Goal: Information Seeking & Learning: Learn about a topic

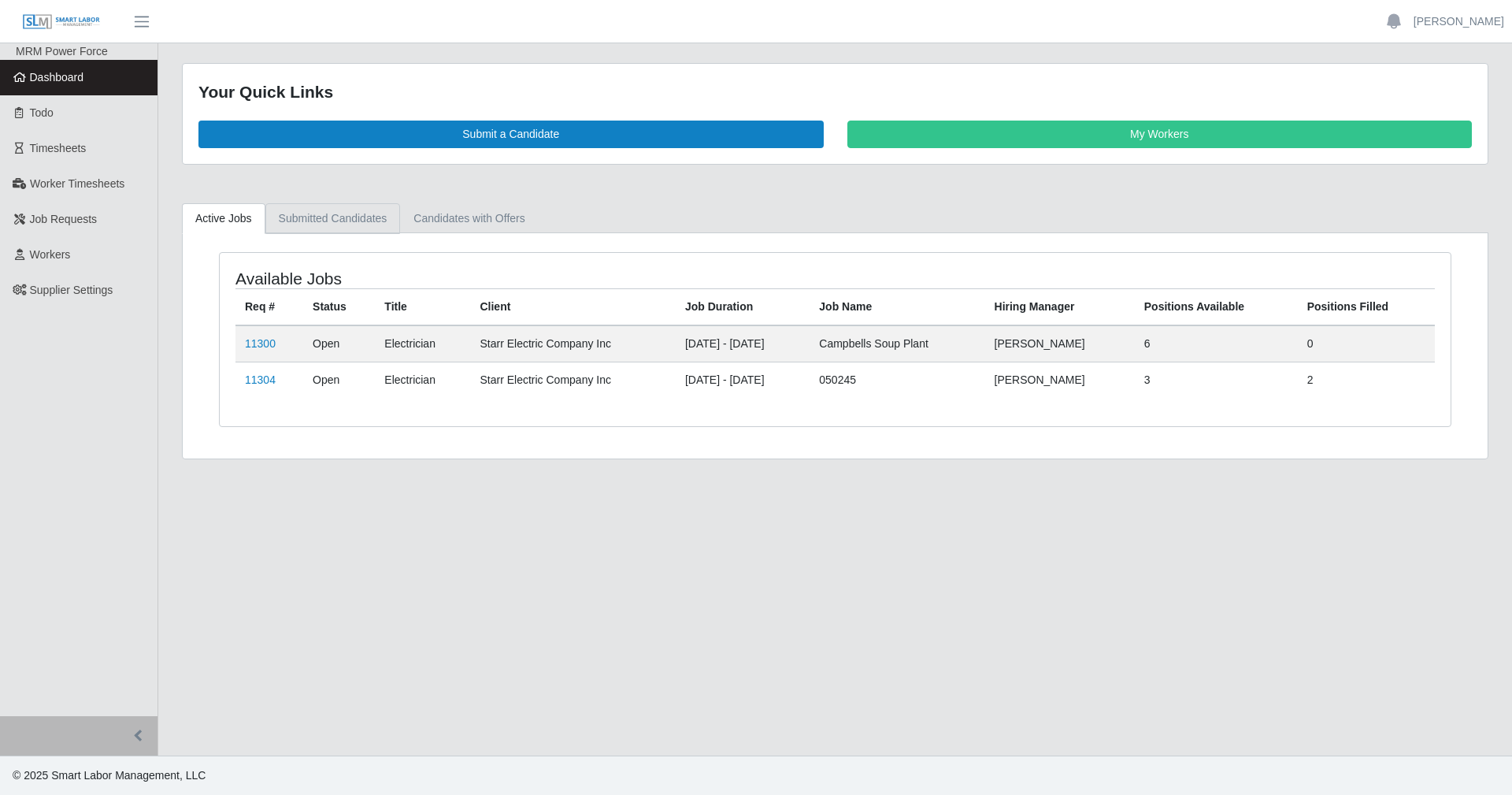
click at [311, 220] on link "Submitted Candidates" at bounding box center [332, 219] width 135 height 31
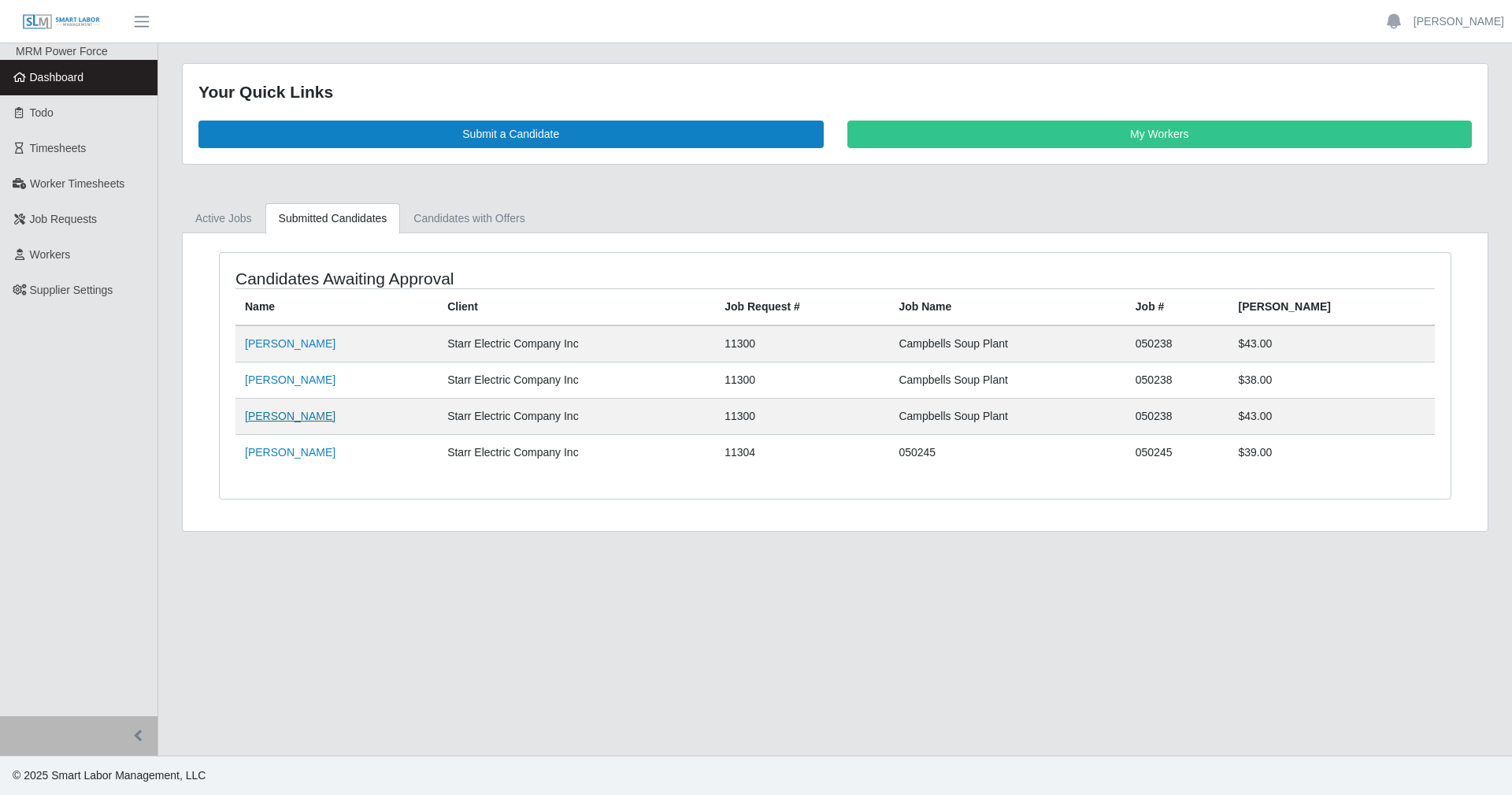
click at [279, 423] on link "[PERSON_NAME]" at bounding box center [290, 416] width 91 height 13
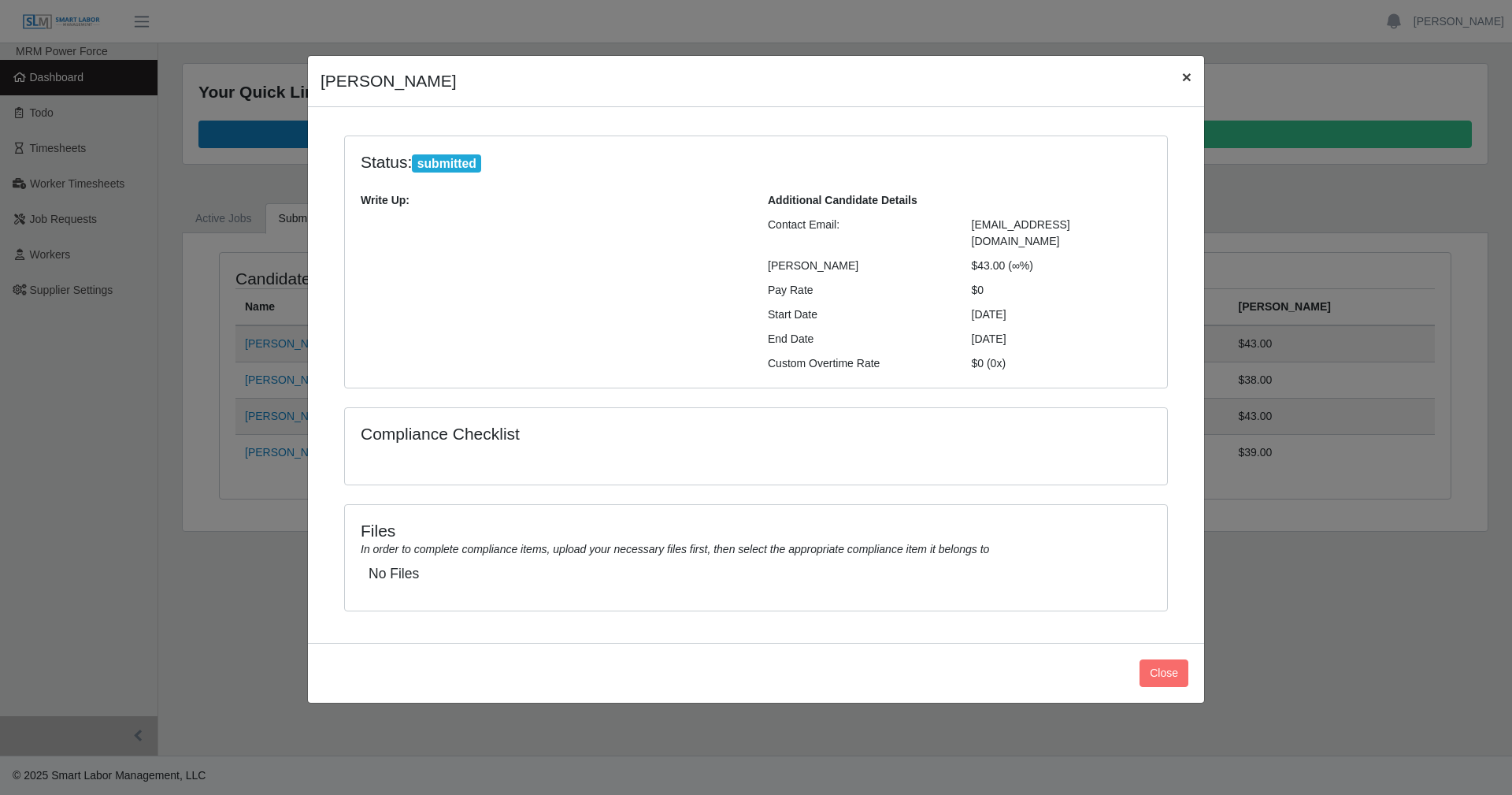
click at [1182, 77] on span "×" at bounding box center [1187, 77] width 10 height 18
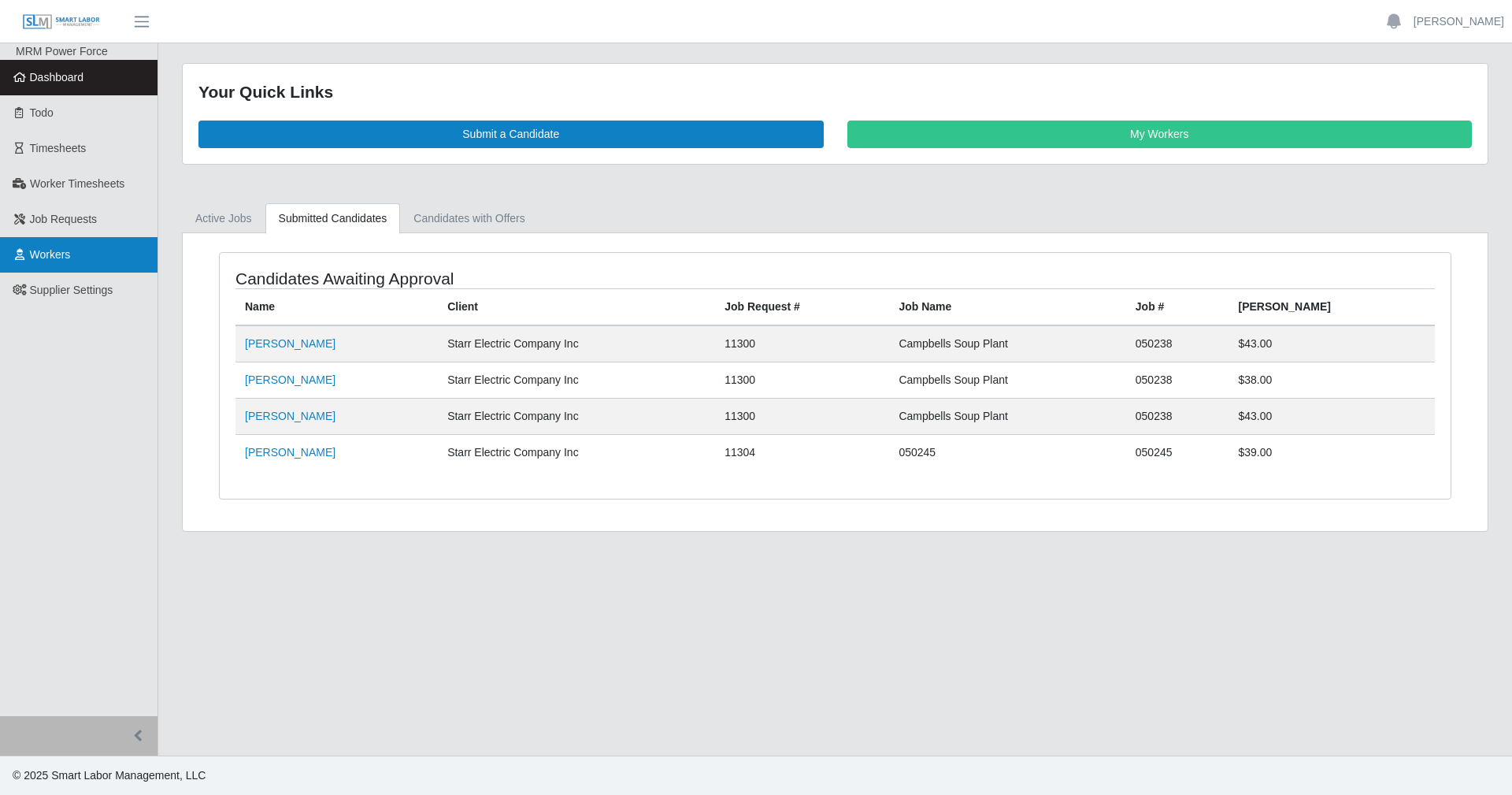
click at [70, 254] on span "Workers" at bounding box center [50, 255] width 41 height 13
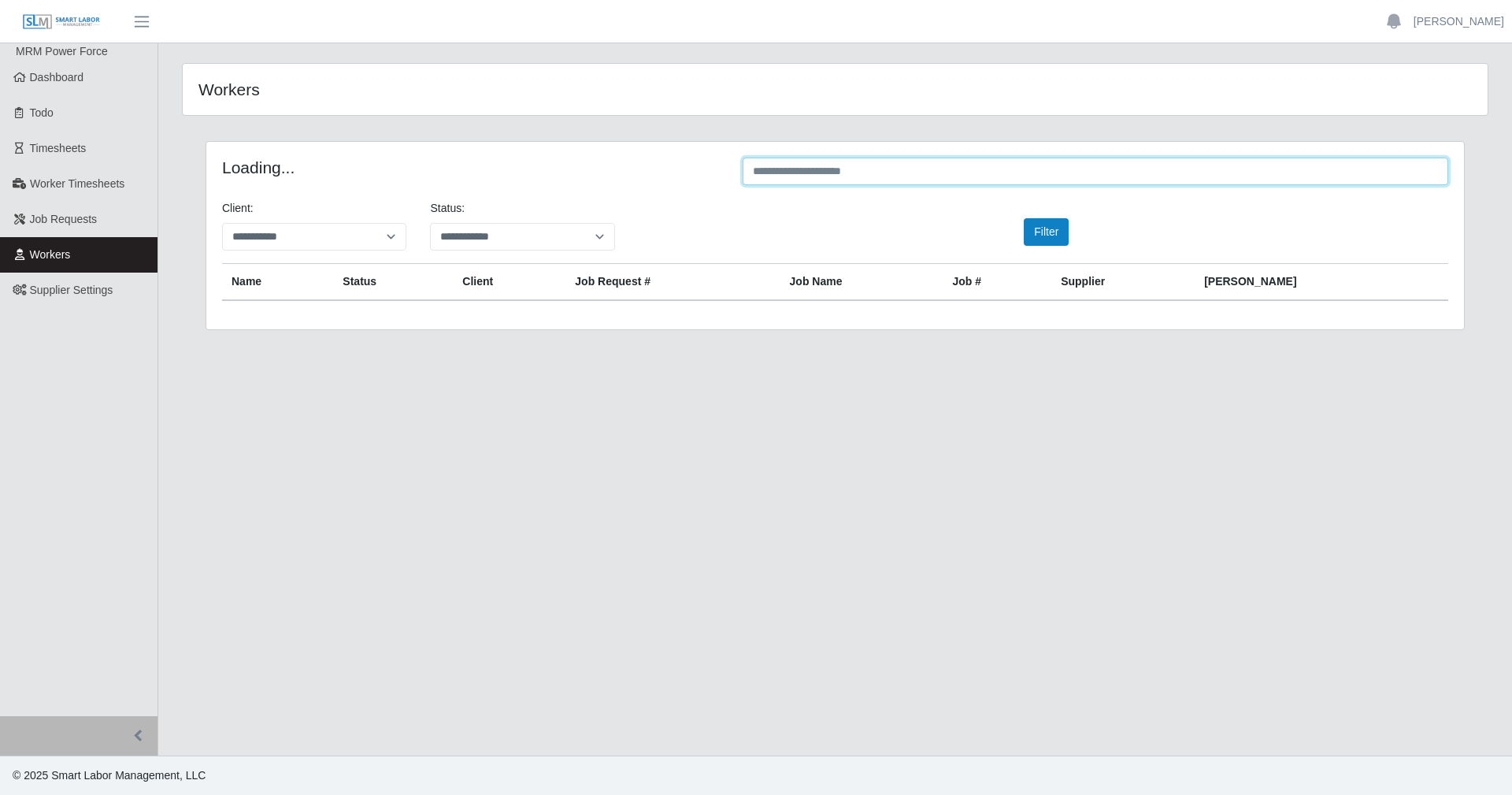
click at [781, 174] on input "text" at bounding box center [1095, 171] width 705 height 28
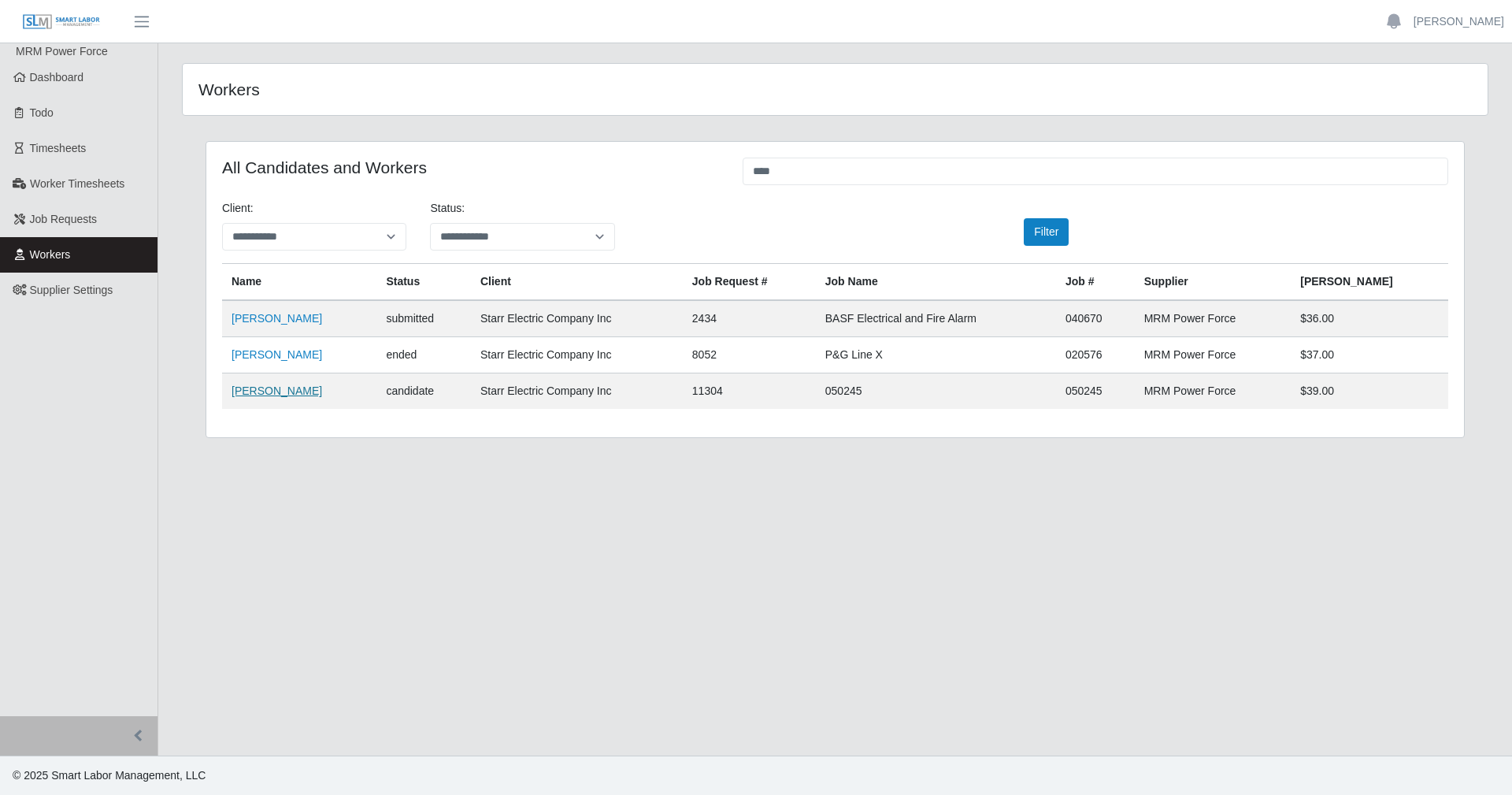
click at [280, 396] on link "Andy Martinez" at bounding box center [277, 391] width 91 height 13
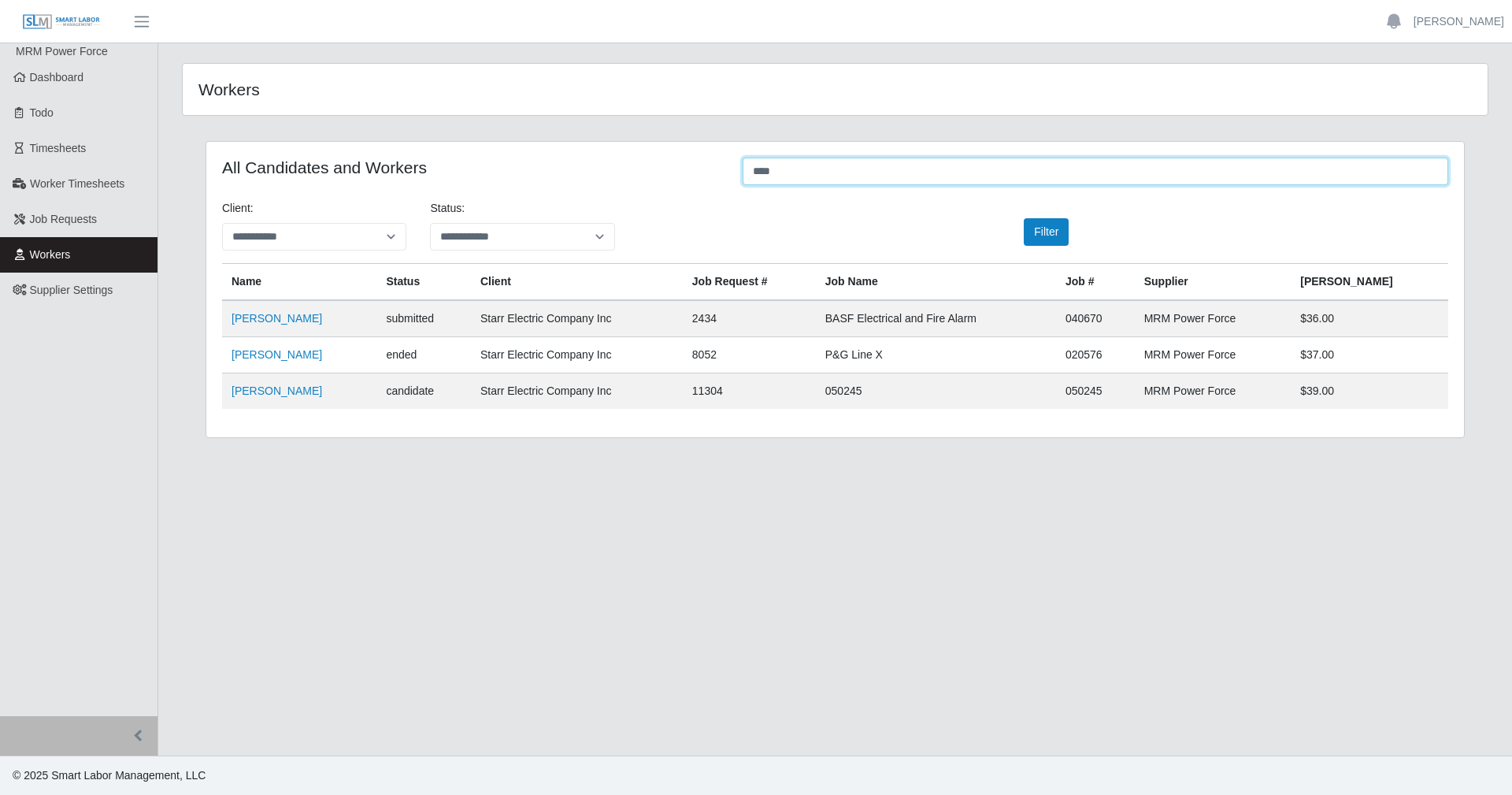
click at [791, 169] on input "****" at bounding box center [1095, 171] width 705 height 28
drag, startPoint x: 791, startPoint y: 169, endPoint x: 662, endPoint y: 175, distance: 129.1
click at [662, 175] on div "All Candidates and Workers ****" at bounding box center [835, 173] width 1250 height 31
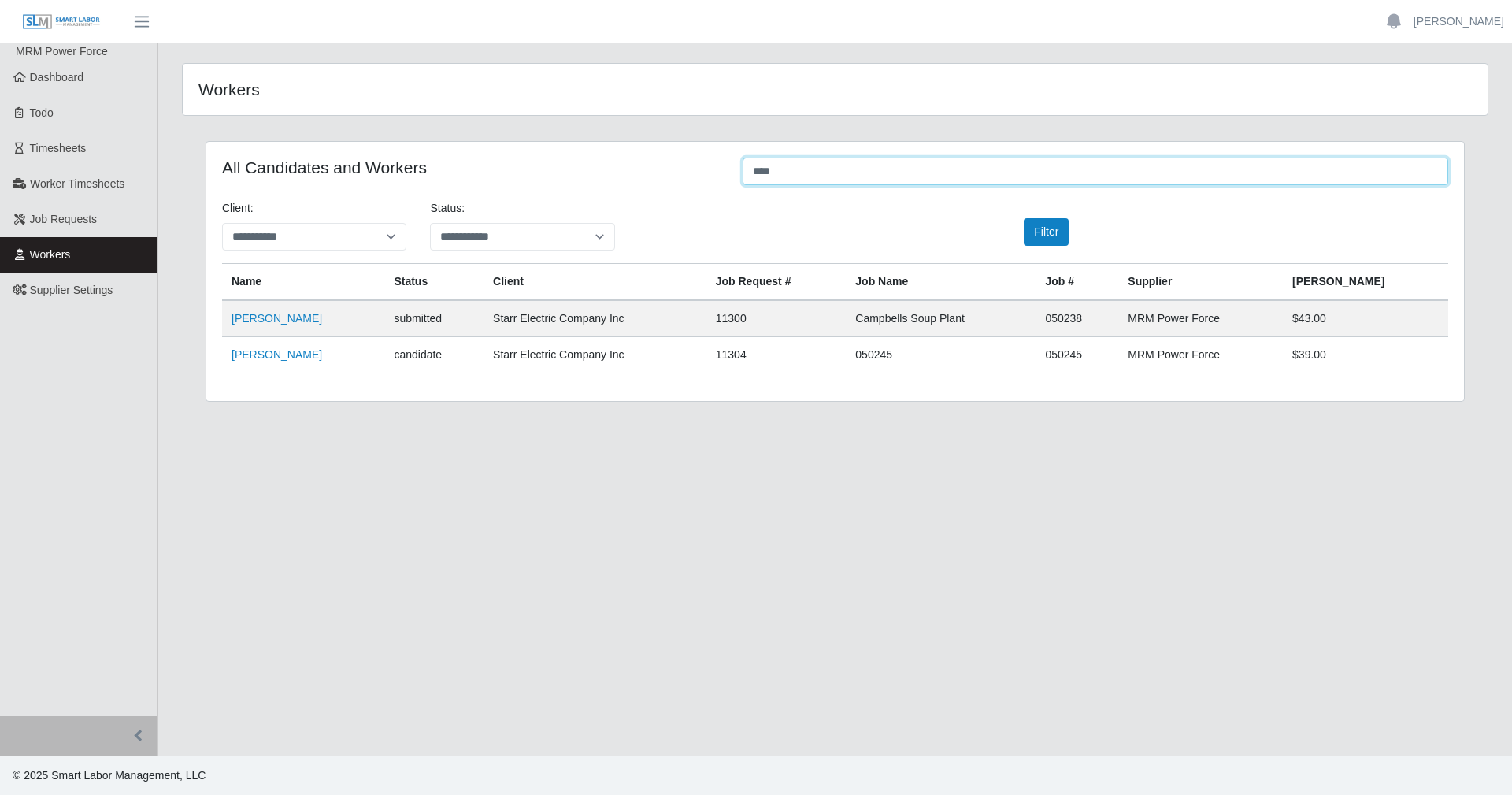
type input "****"
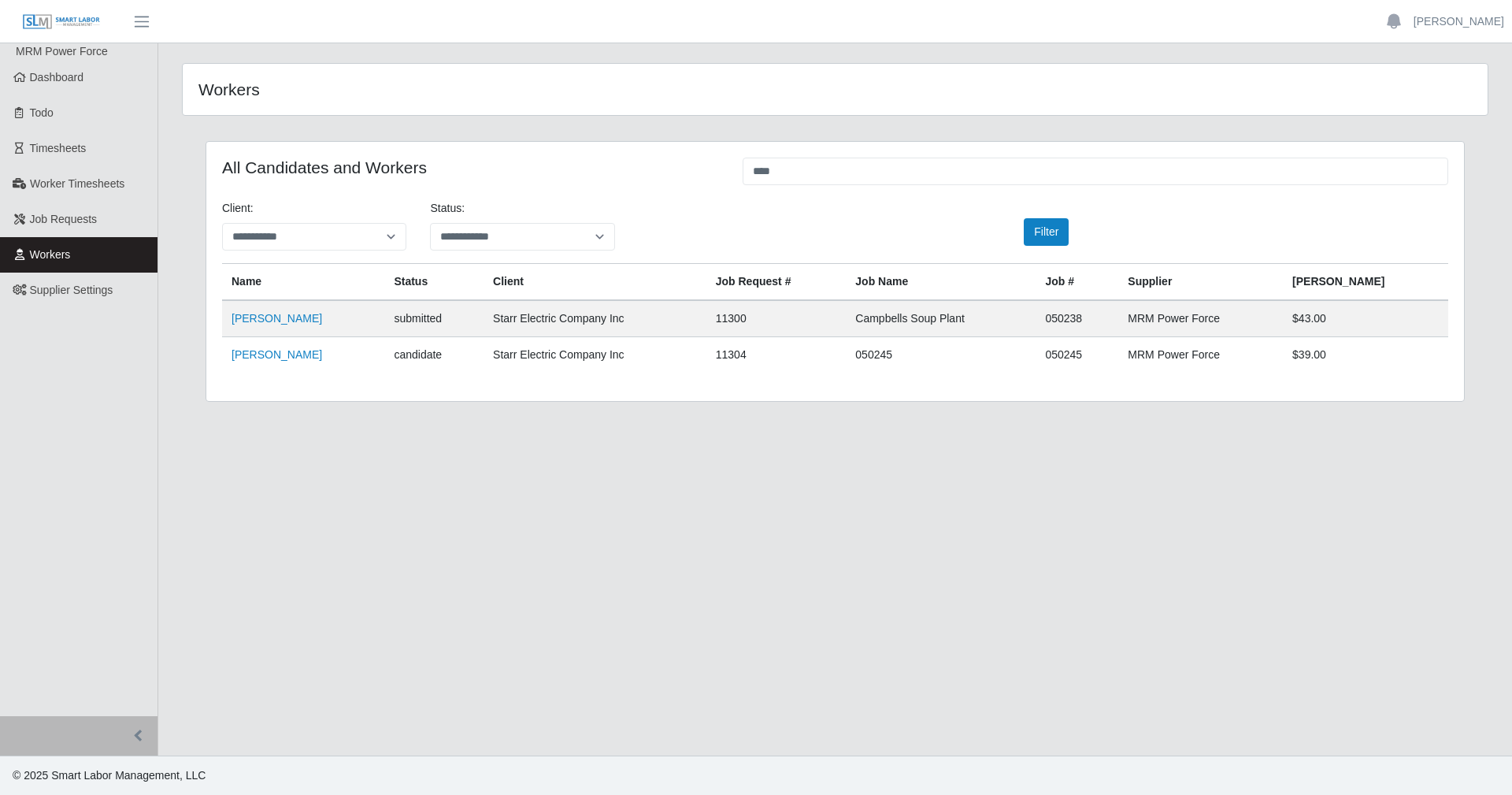
click at [277, 337] on td "Pedro Capo" at bounding box center [303, 319] width 162 height 37
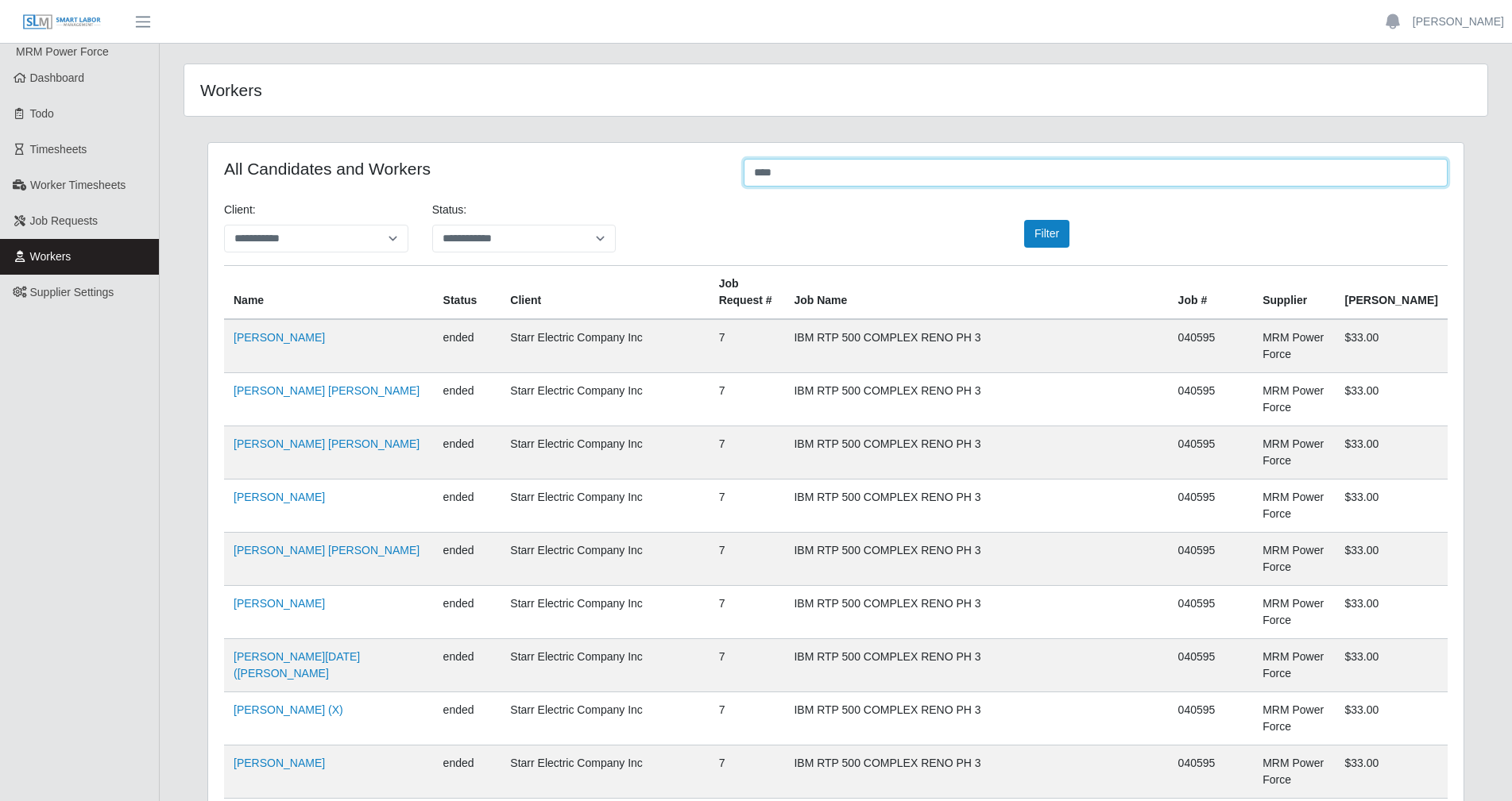
click at [810, 172] on input "****" at bounding box center [1095, 172] width 704 height 28
click at [1048, 236] on button "Filter" at bounding box center [1046, 234] width 45 height 28
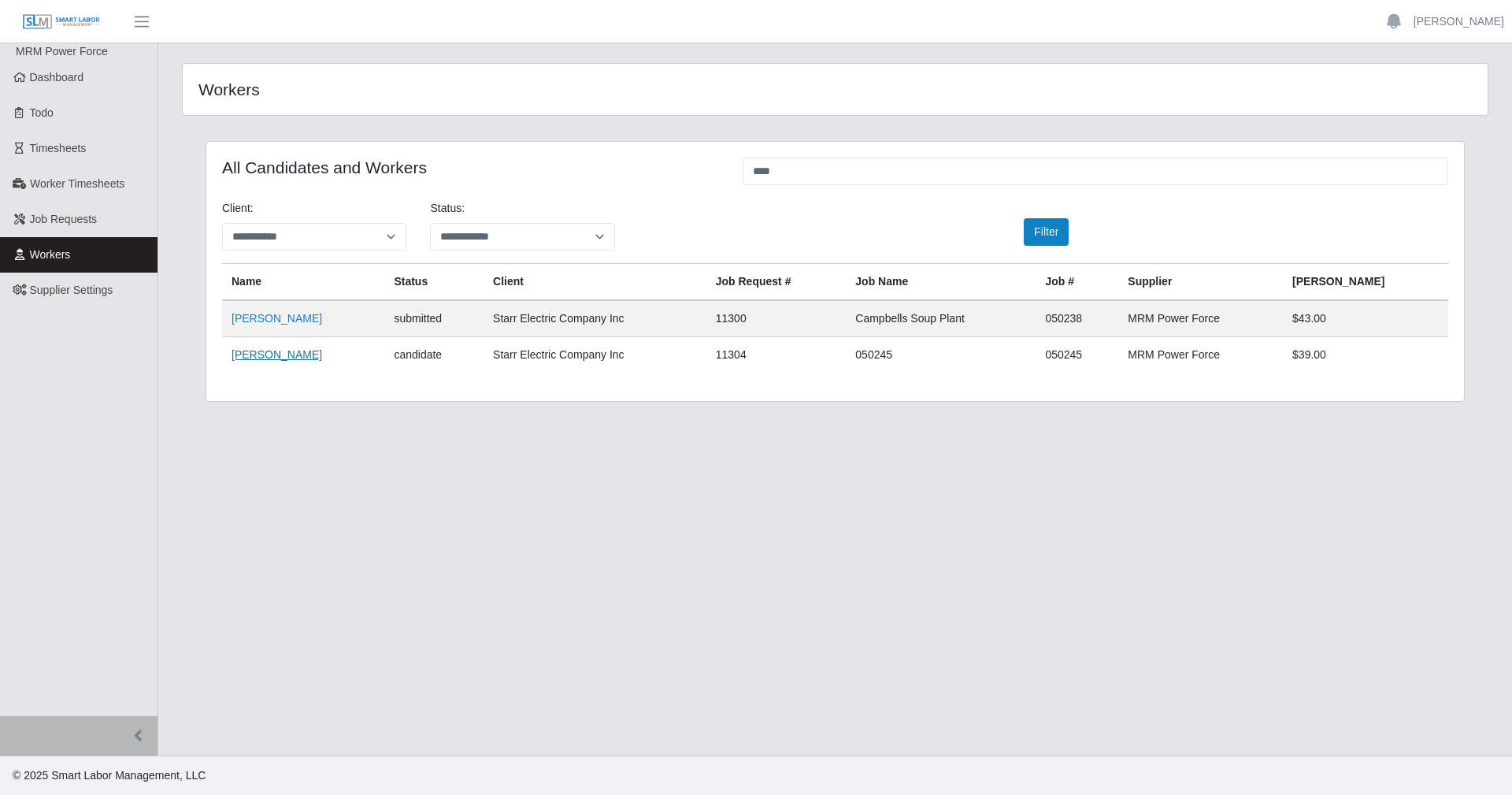
click at [257, 357] on link "Julio Capo" at bounding box center [277, 355] width 91 height 13
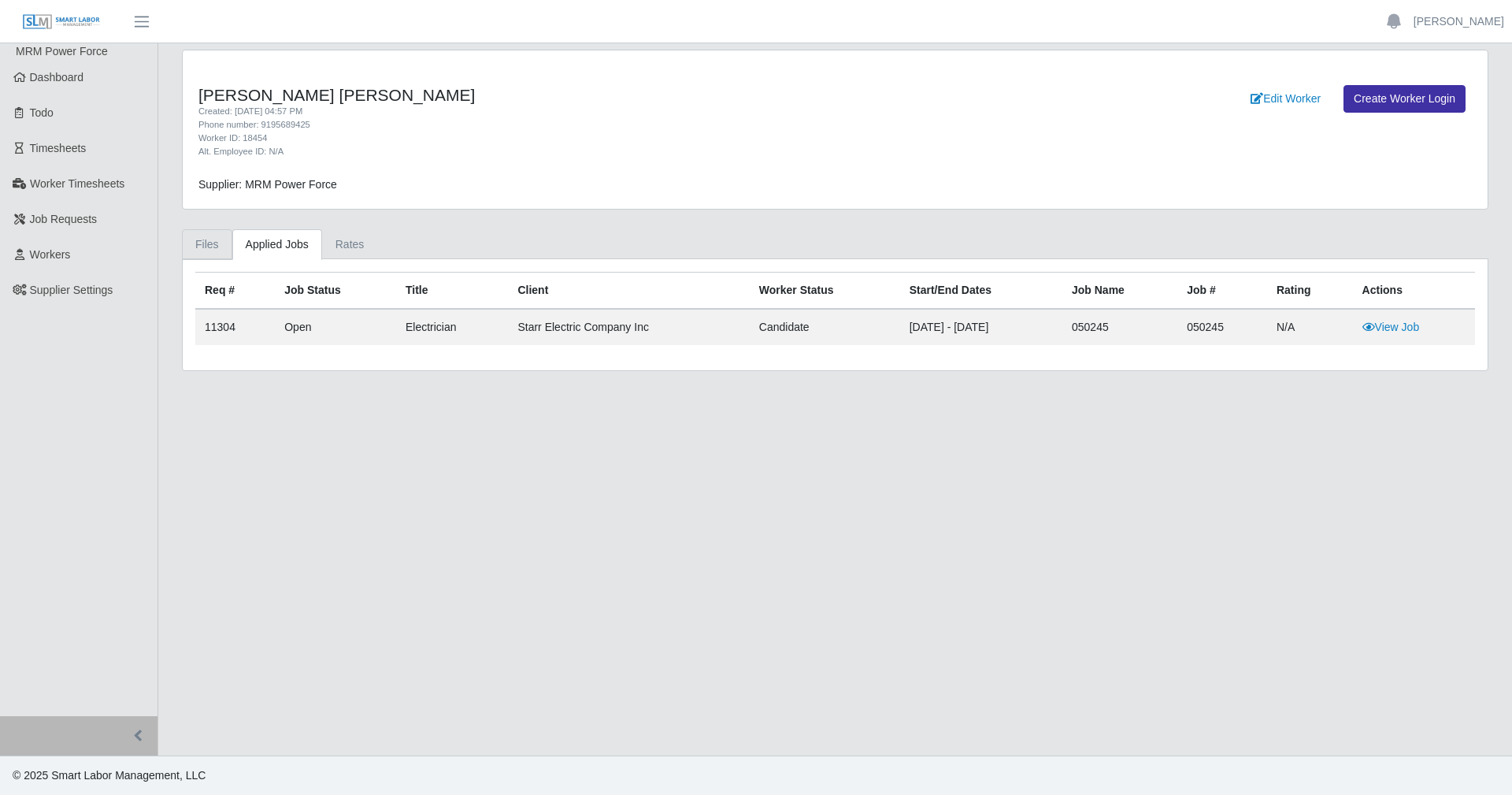
click at [206, 247] on link "Files" at bounding box center [207, 245] width 50 height 31
click at [196, 249] on link "Files" at bounding box center [207, 245] width 50 height 31
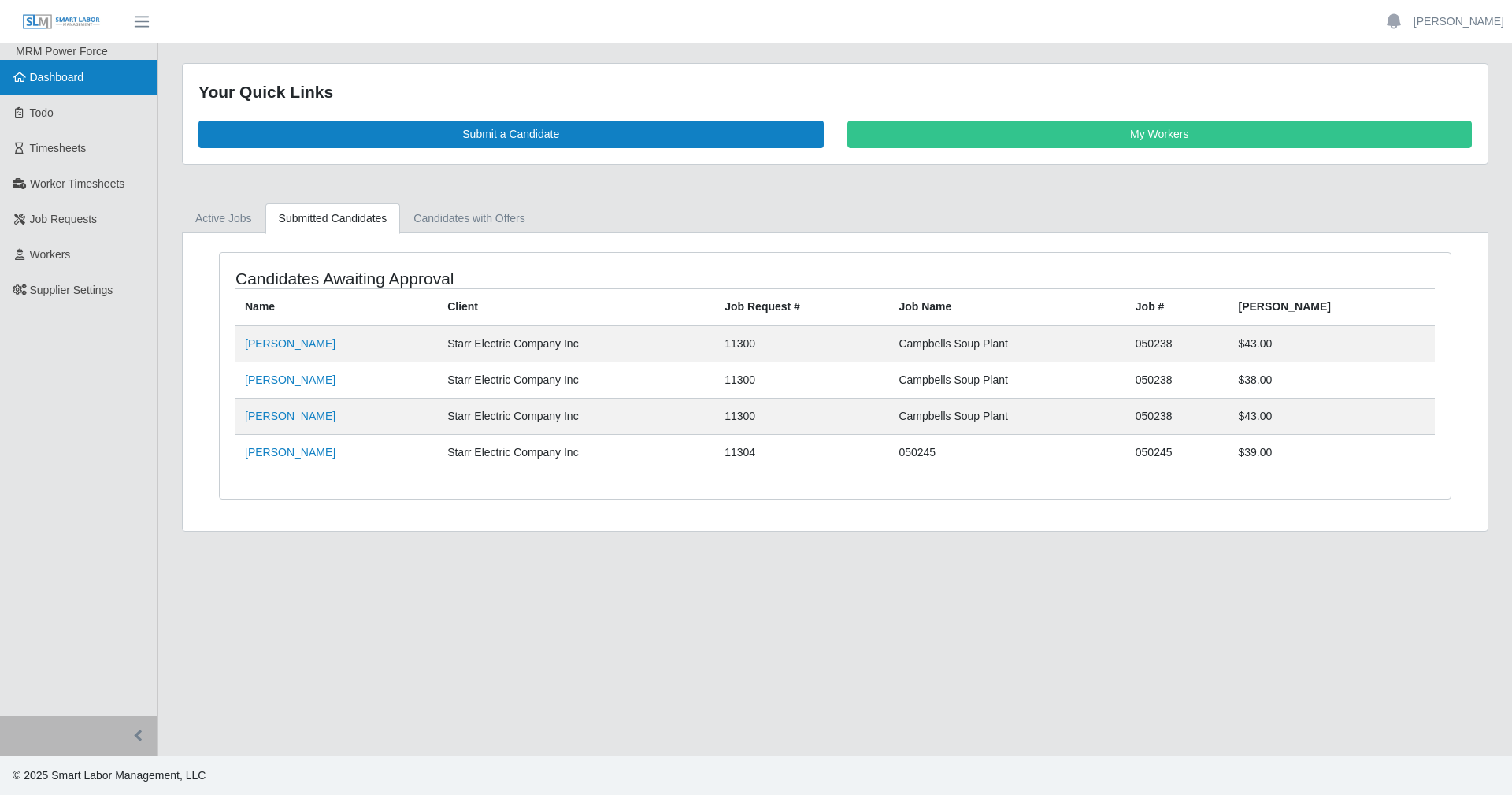
click at [71, 80] on span "Dashboard" at bounding box center [57, 77] width 54 height 13
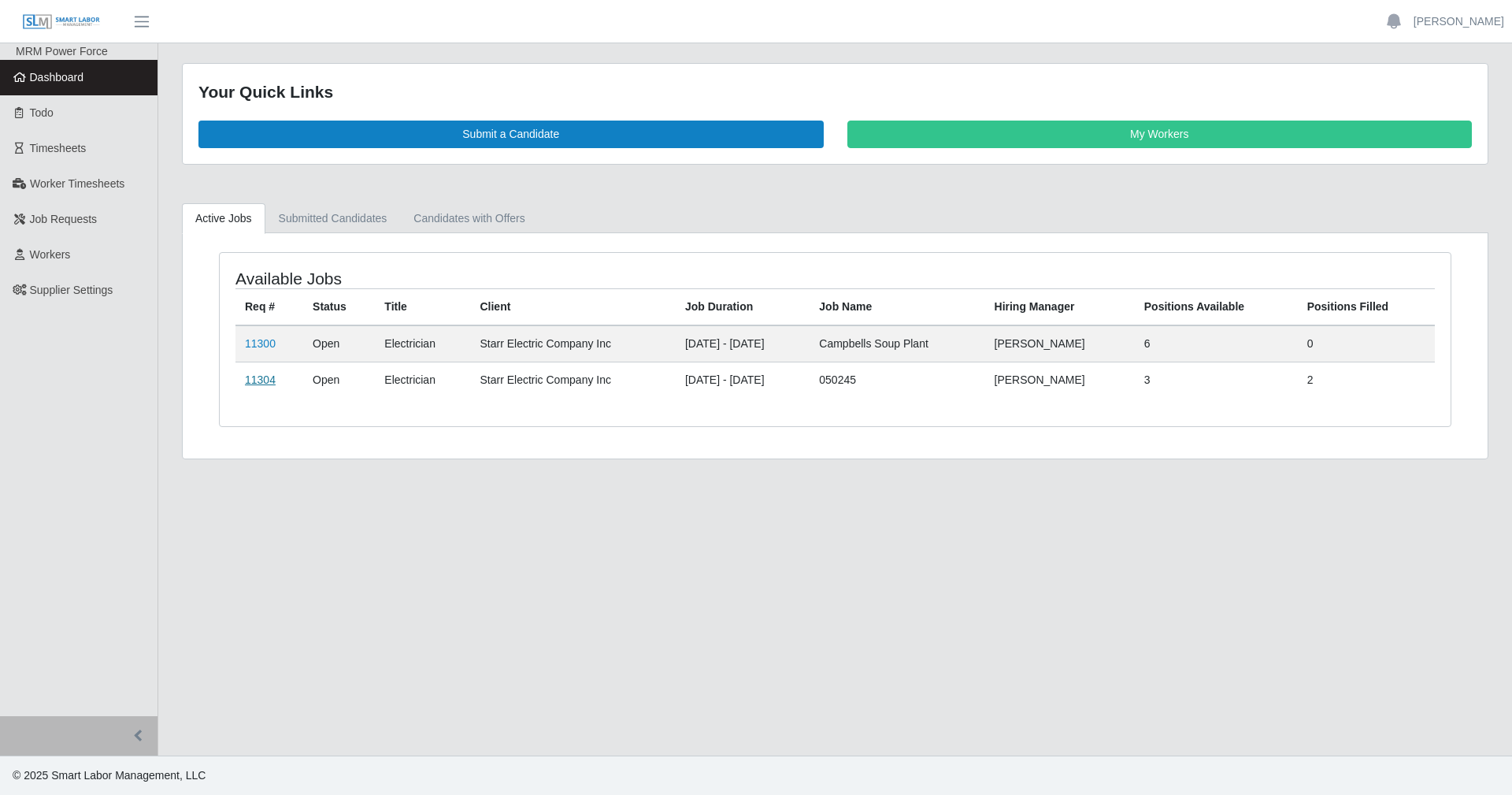
click at [270, 384] on link "11304" at bounding box center [260, 380] width 31 height 13
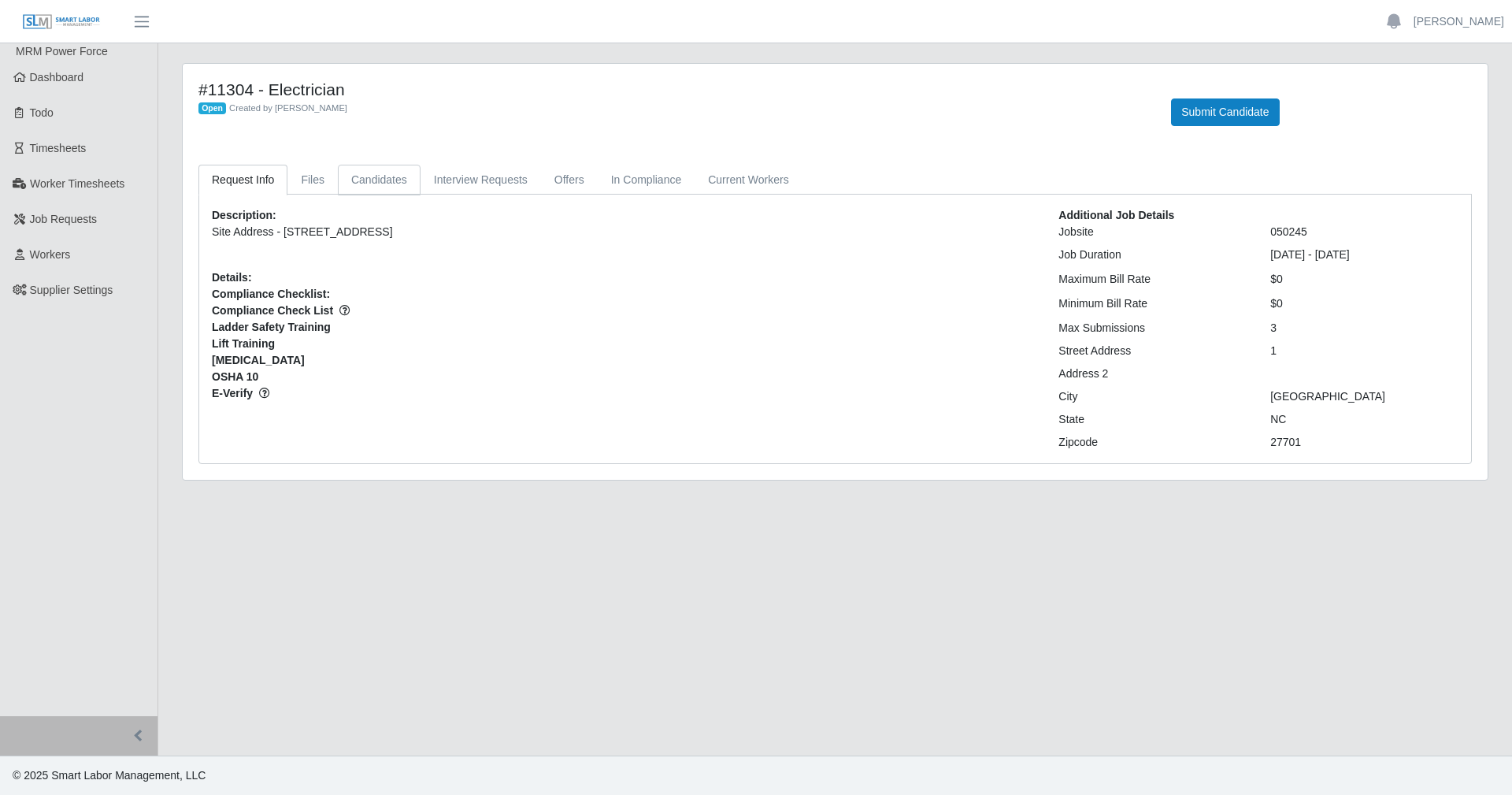
click at [377, 179] on link "Candidates" at bounding box center [379, 180] width 83 height 31
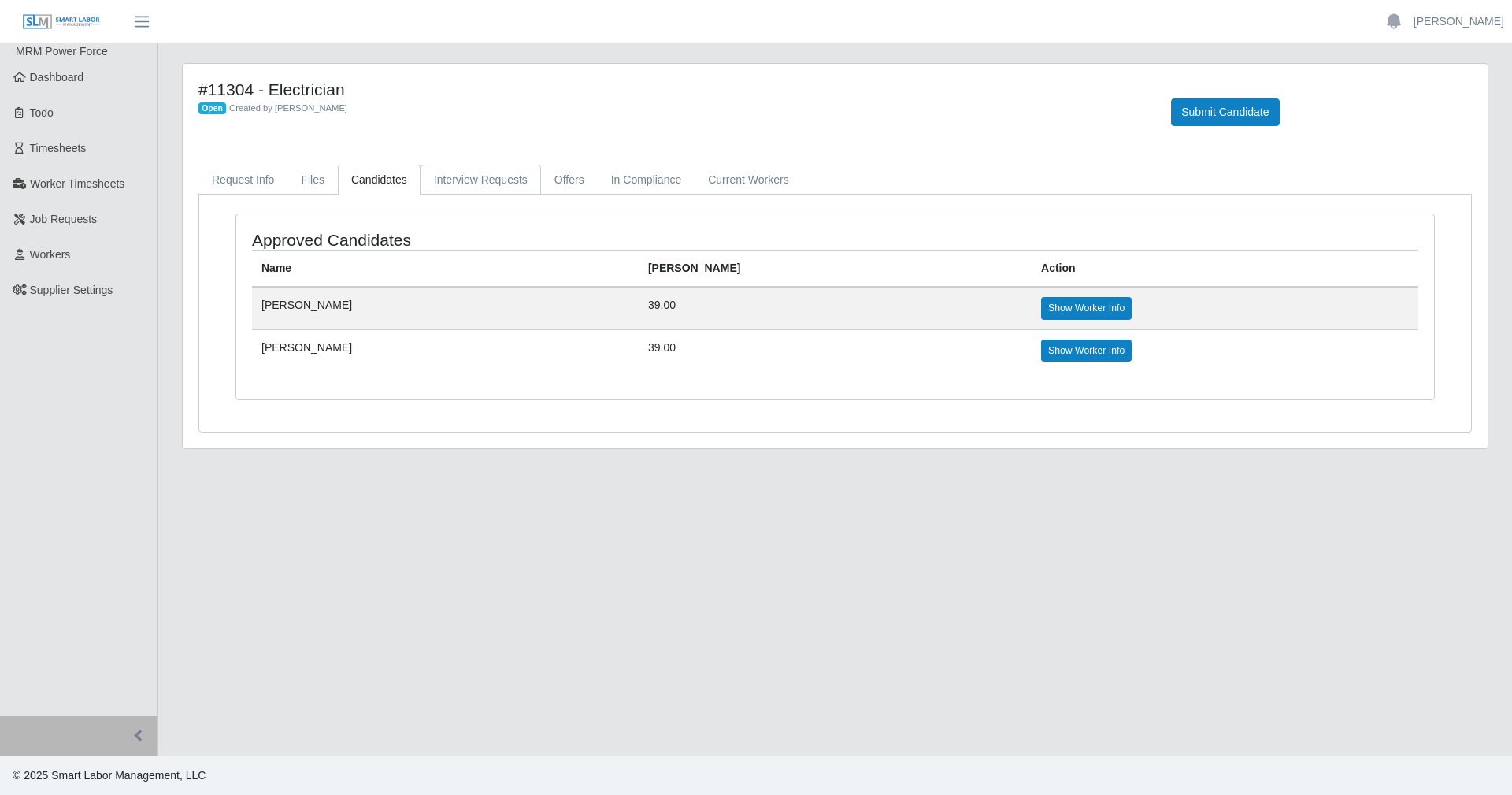
click at [493, 183] on link "Interview Requests" at bounding box center [481, 180] width 121 height 31
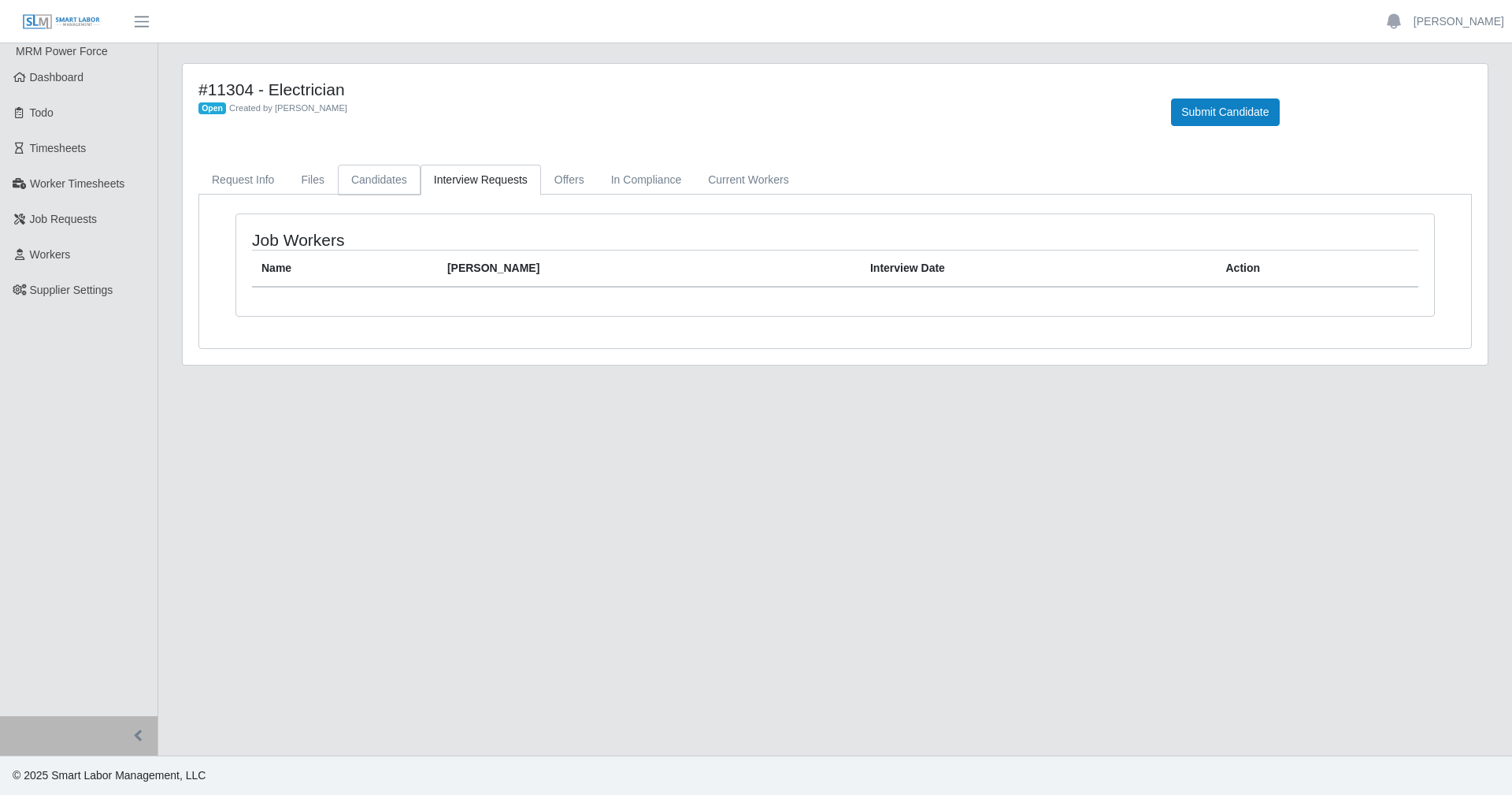
click at [396, 176] on link "Candidates" at bounding box center [379, 180] width 83 height 31
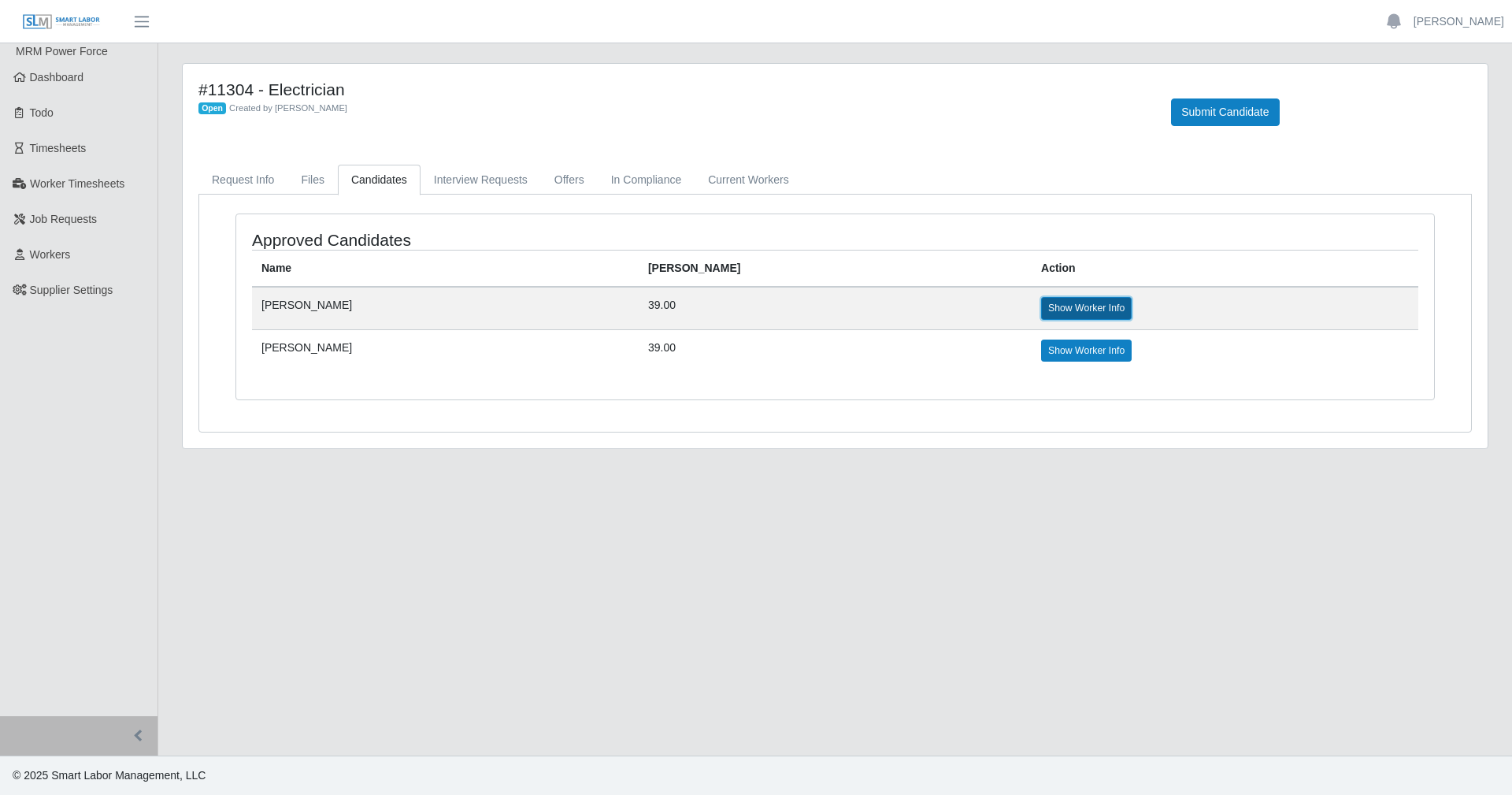
click at [1041, 314] on link "Show Worker Info" at bounding box center [1086, 307] width 91 height 22
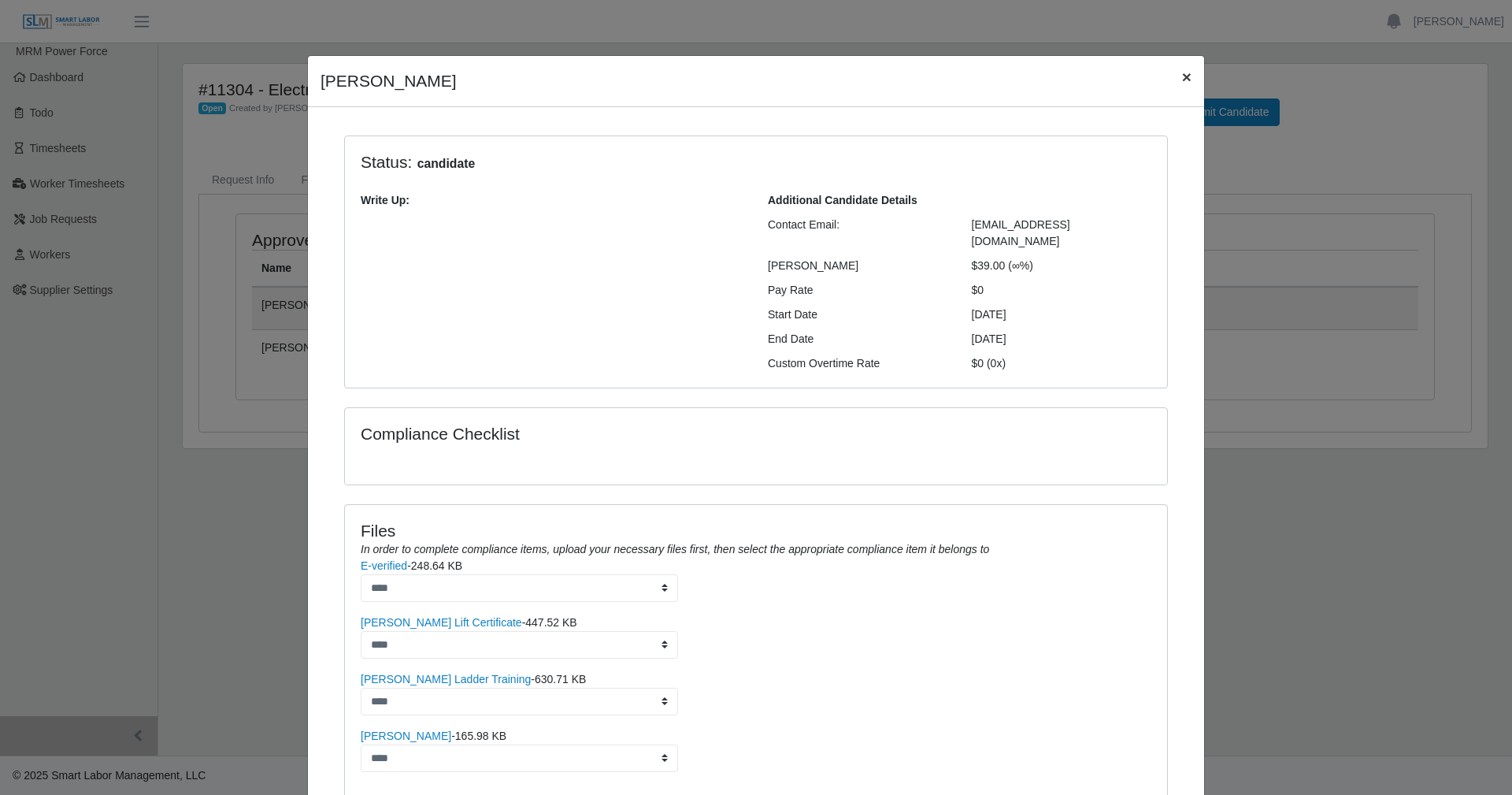
click at [1182, 75] on span "×" at bounding box center [1187, 77] width 10 height 18
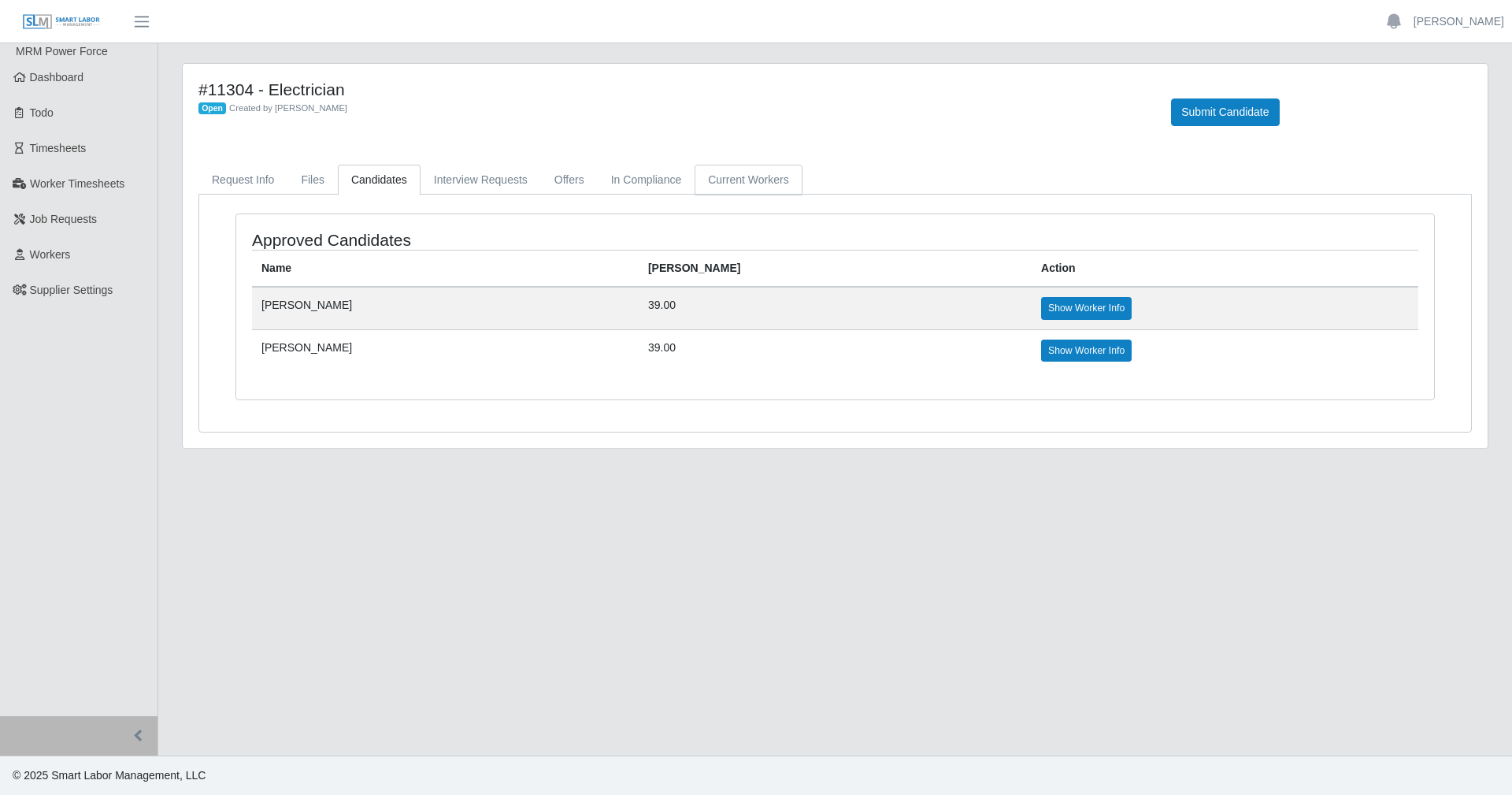
click at [739, 191] on link "Current Workers" at bounding box center [748, 180] width 107 height 31
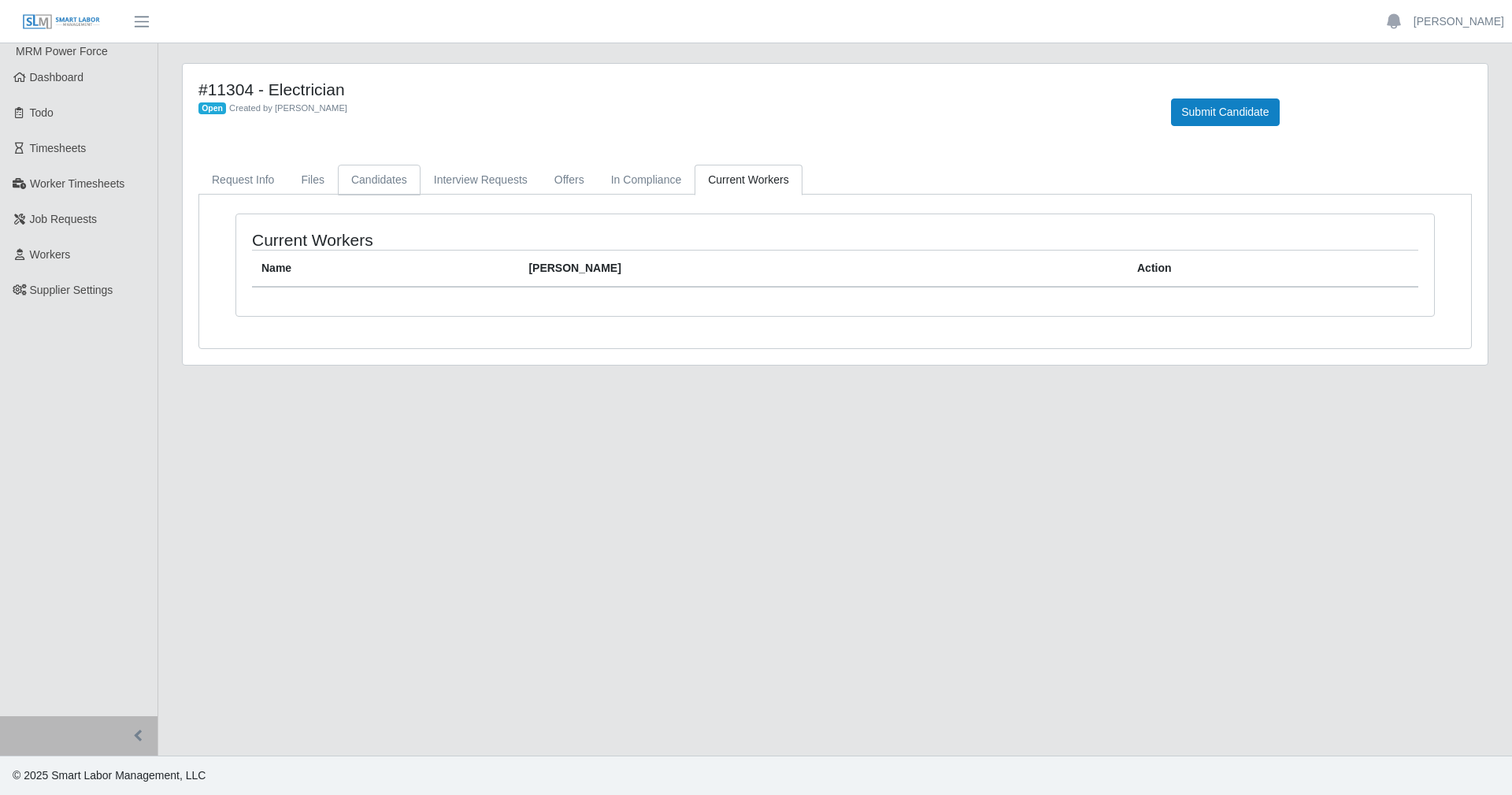
click at [383, 186] on link "Candidates" at bounding box center [379, 180] width 83 height 31
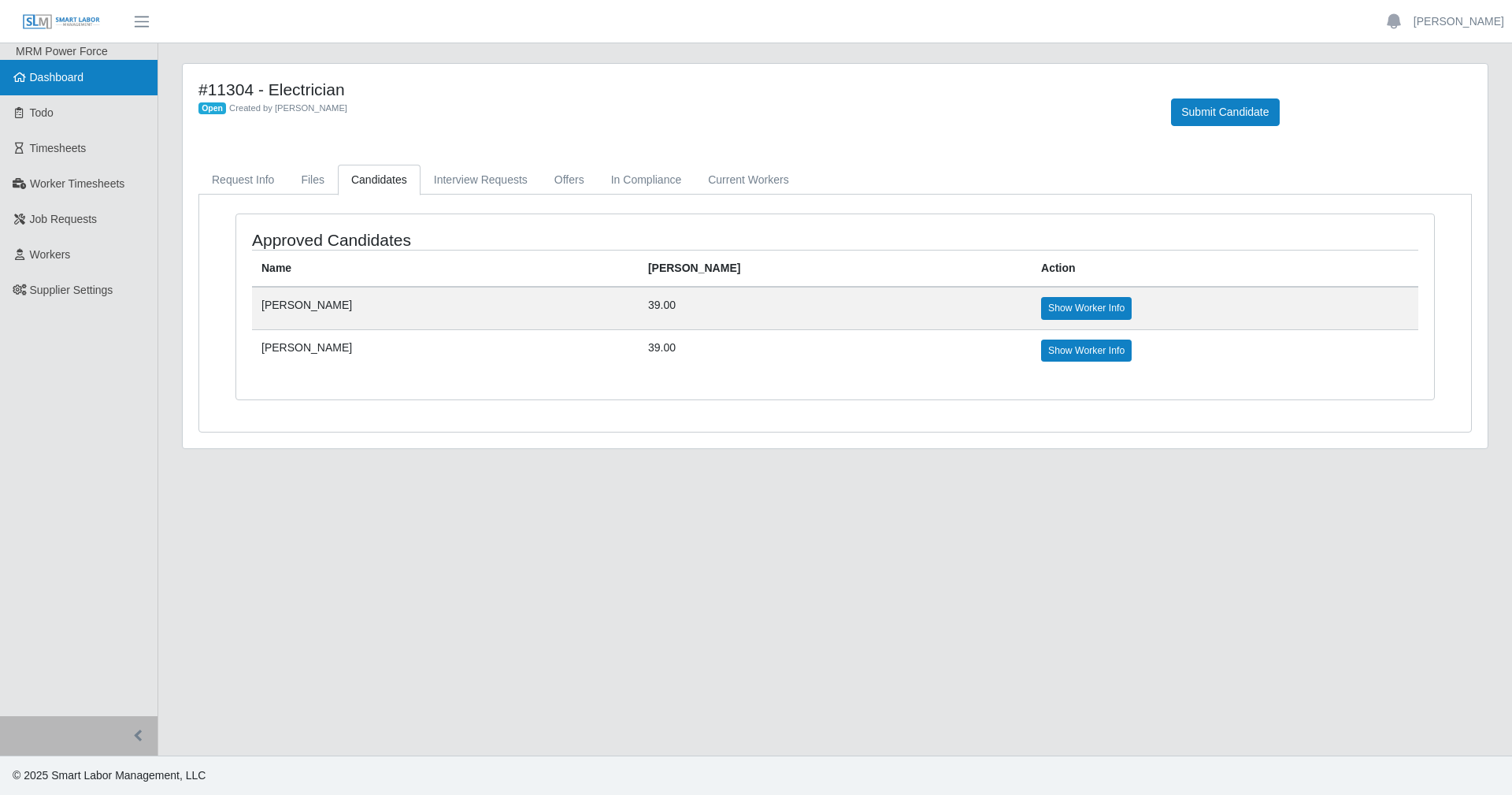
click at [86, 85] on link "Dashboard" at bounding box center [79, 78] width 157 height 36
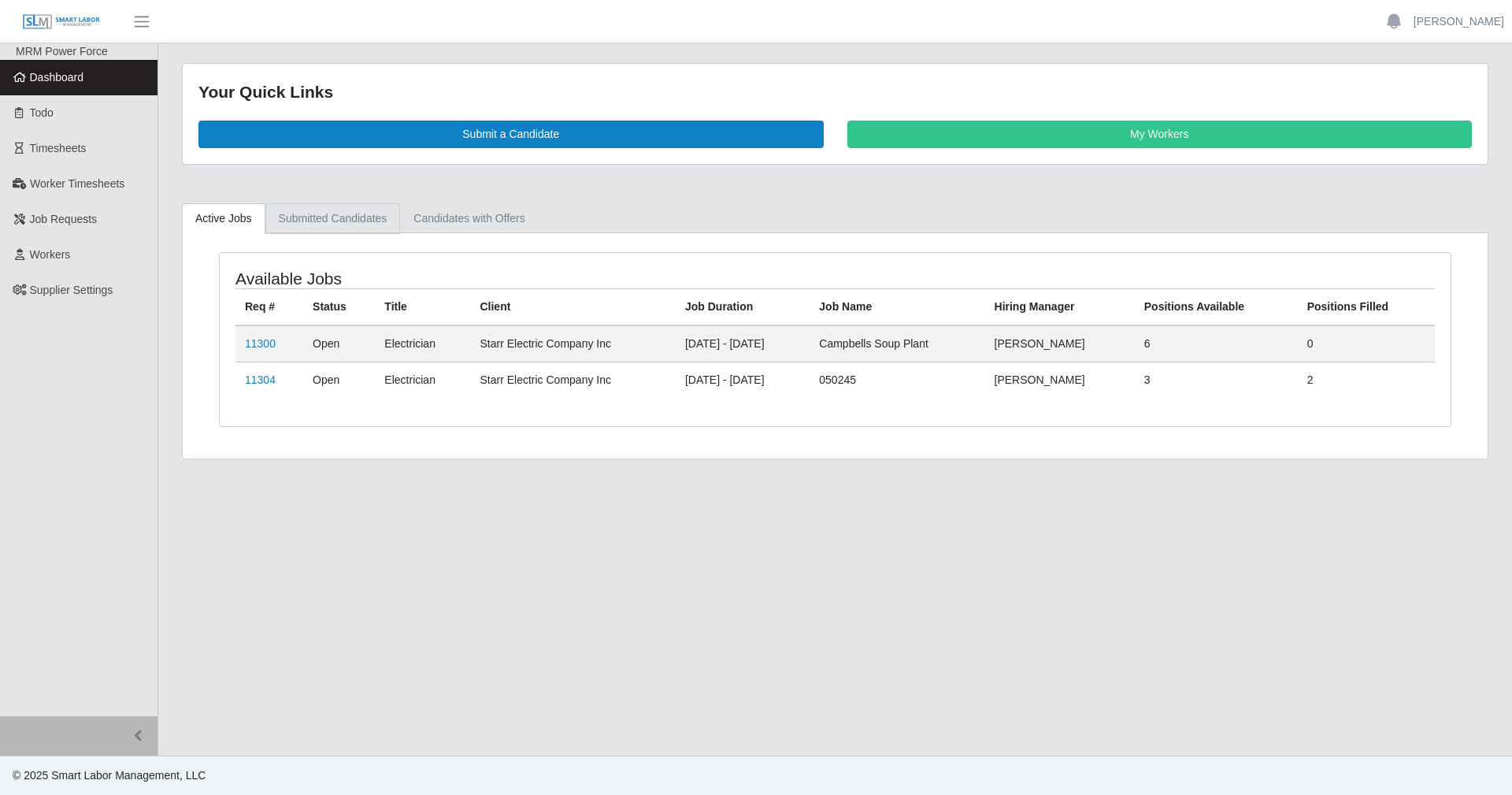
click at [341, 218] on link "Submitted Candidates" at bounding box center [332, 219] width 135 height 31
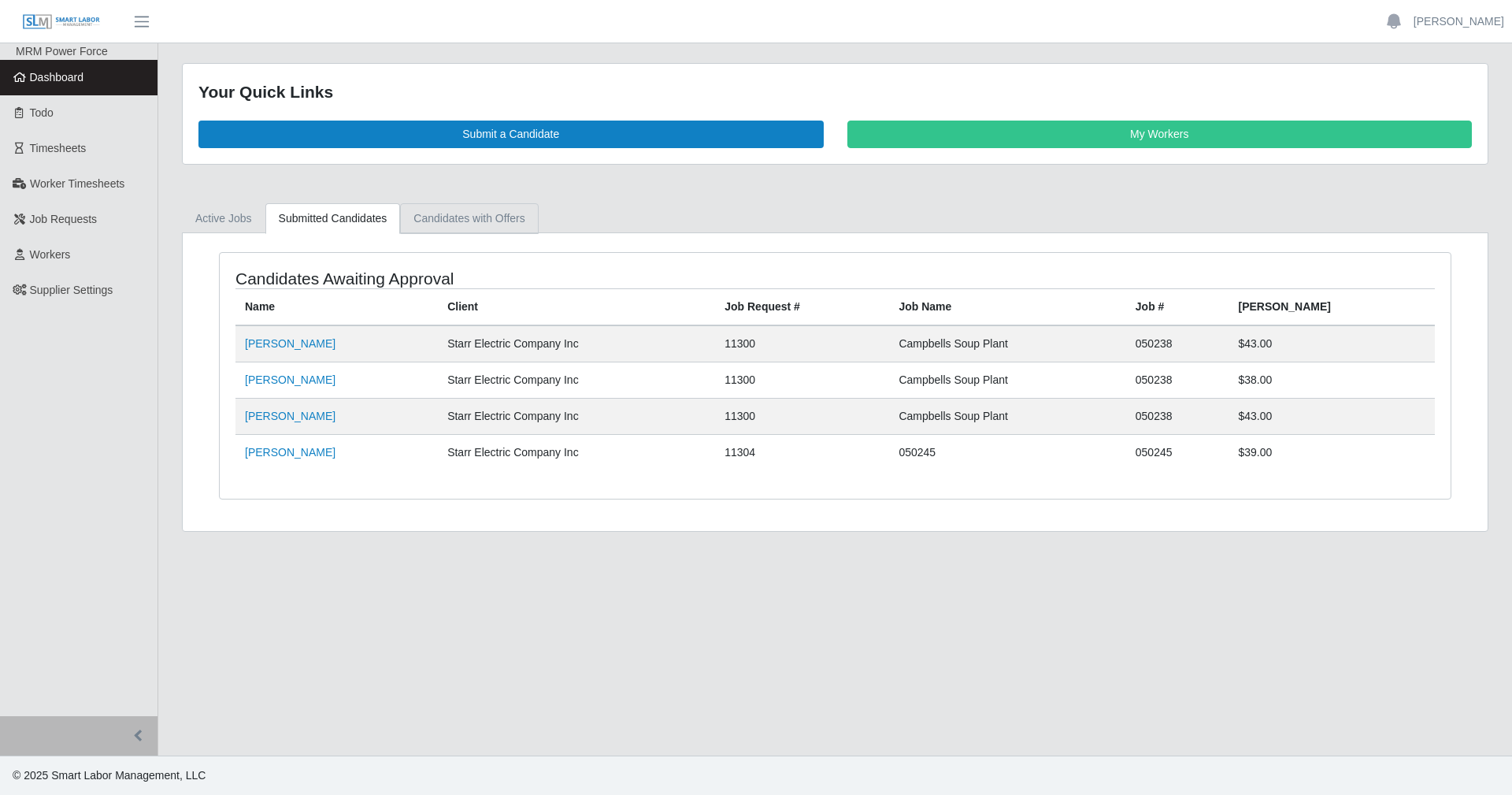
click at [419, 217] on link "Candidates with Offers" at bounding box center [469, 219] width 138 height 31
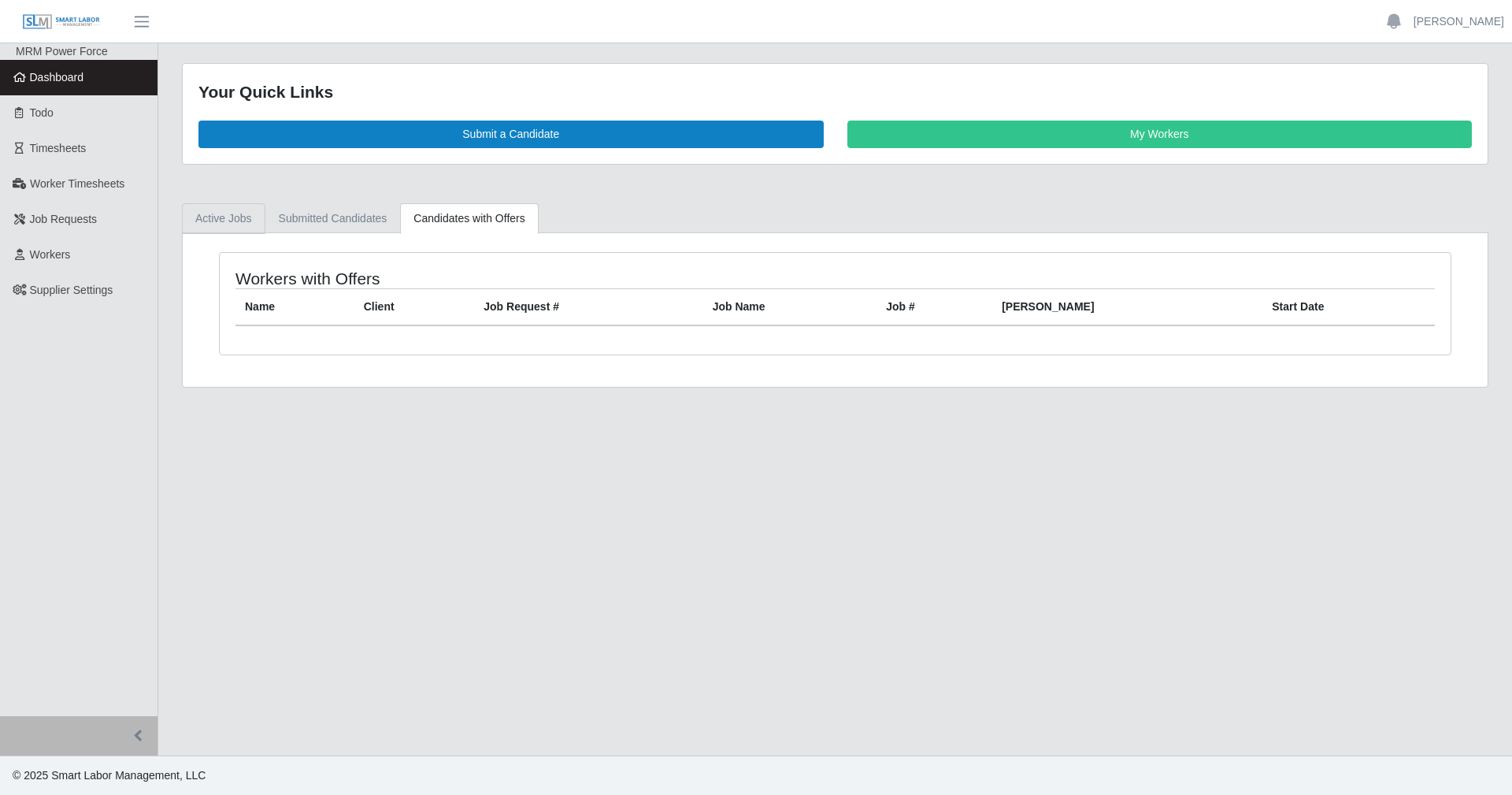
click at [225, 217] on link "Active Jobs" at bounding box center [223, 219] width 84 height 31
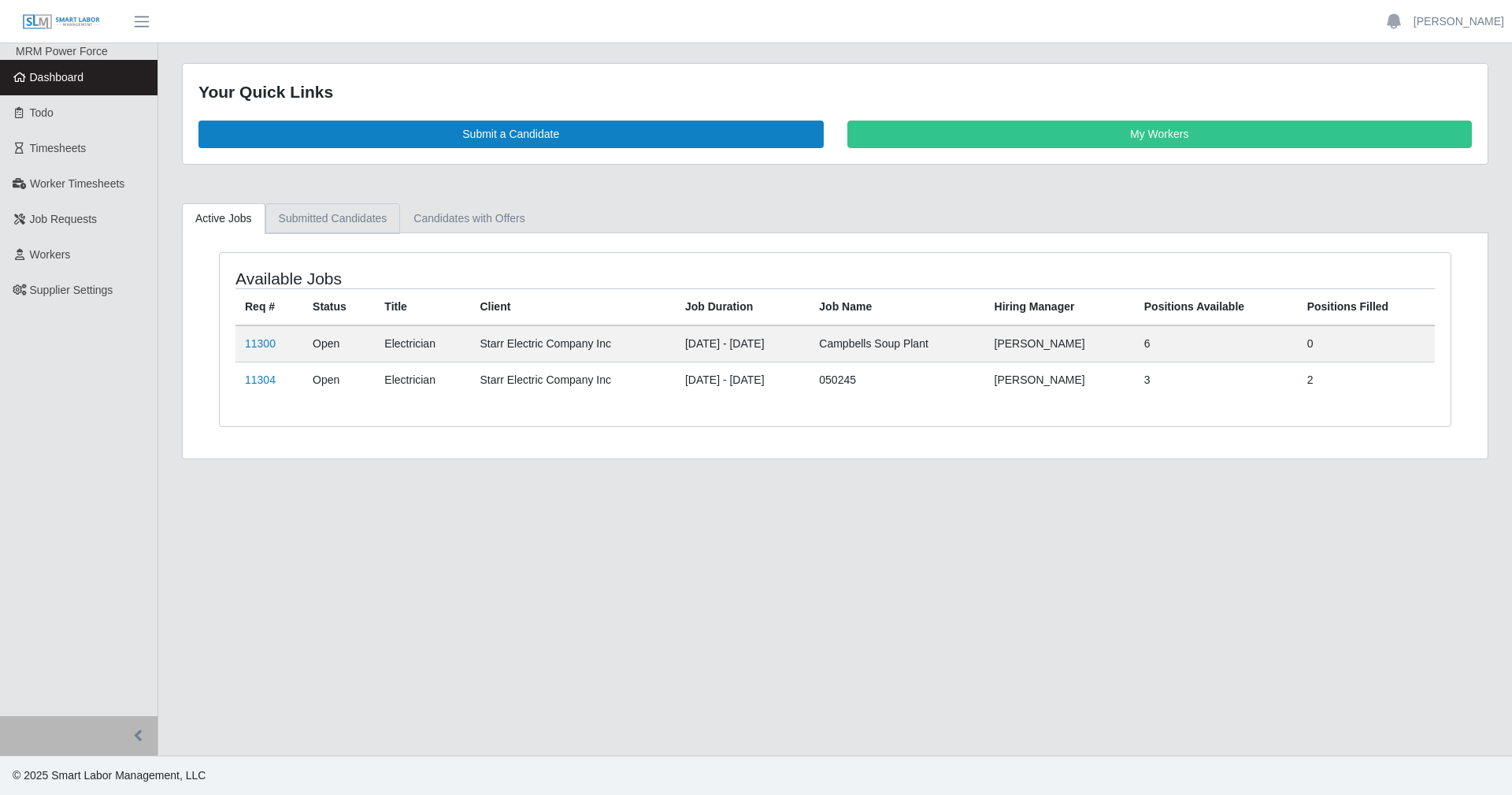
click at [348, 217] on link "Submitted Candidates" at bounding box center [332, 219] width 135 height 31
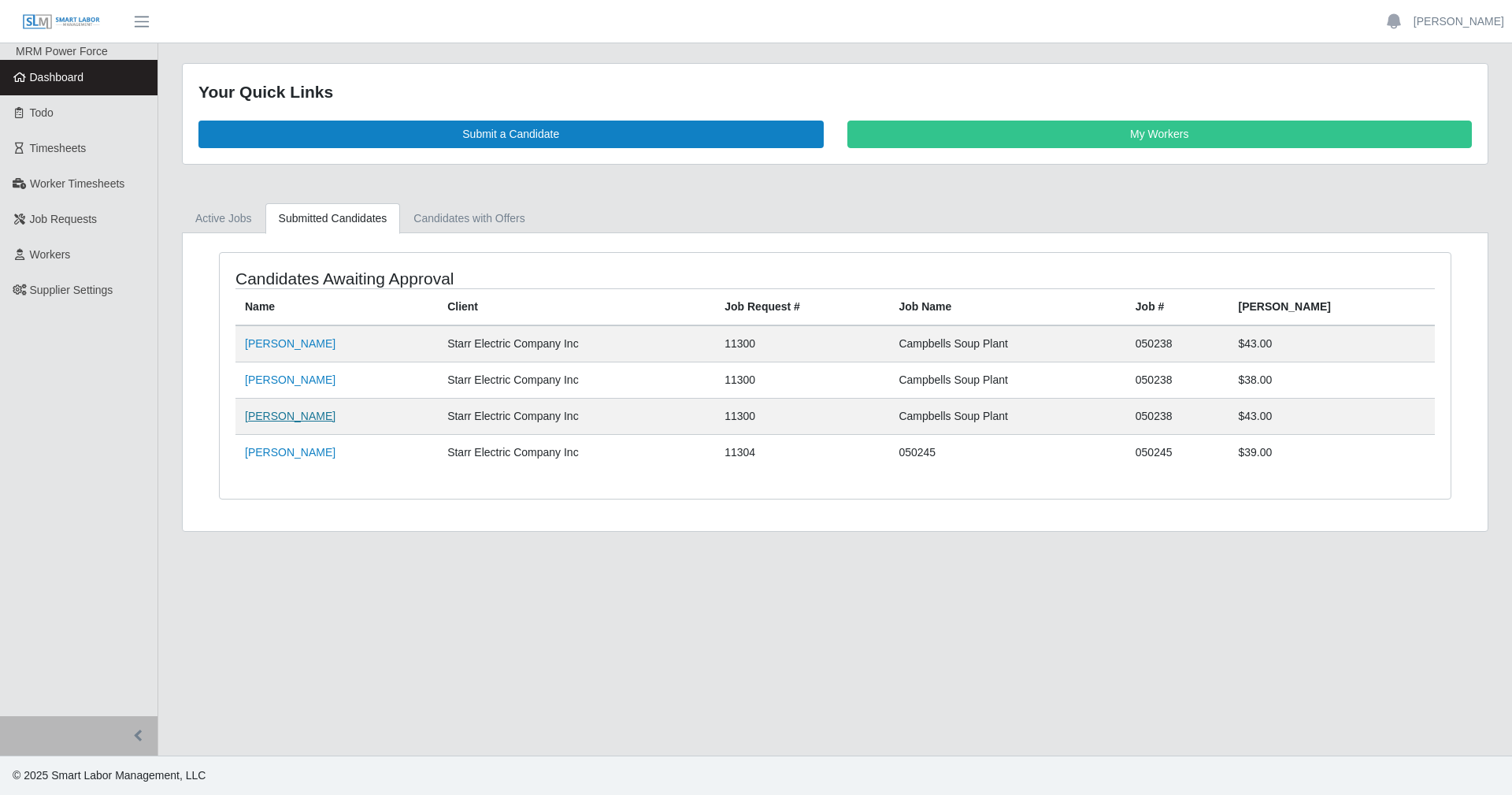
click at [271, 416] on link "[PERSON_NAME]" at bounding box center [290, 416] width 91 height 13
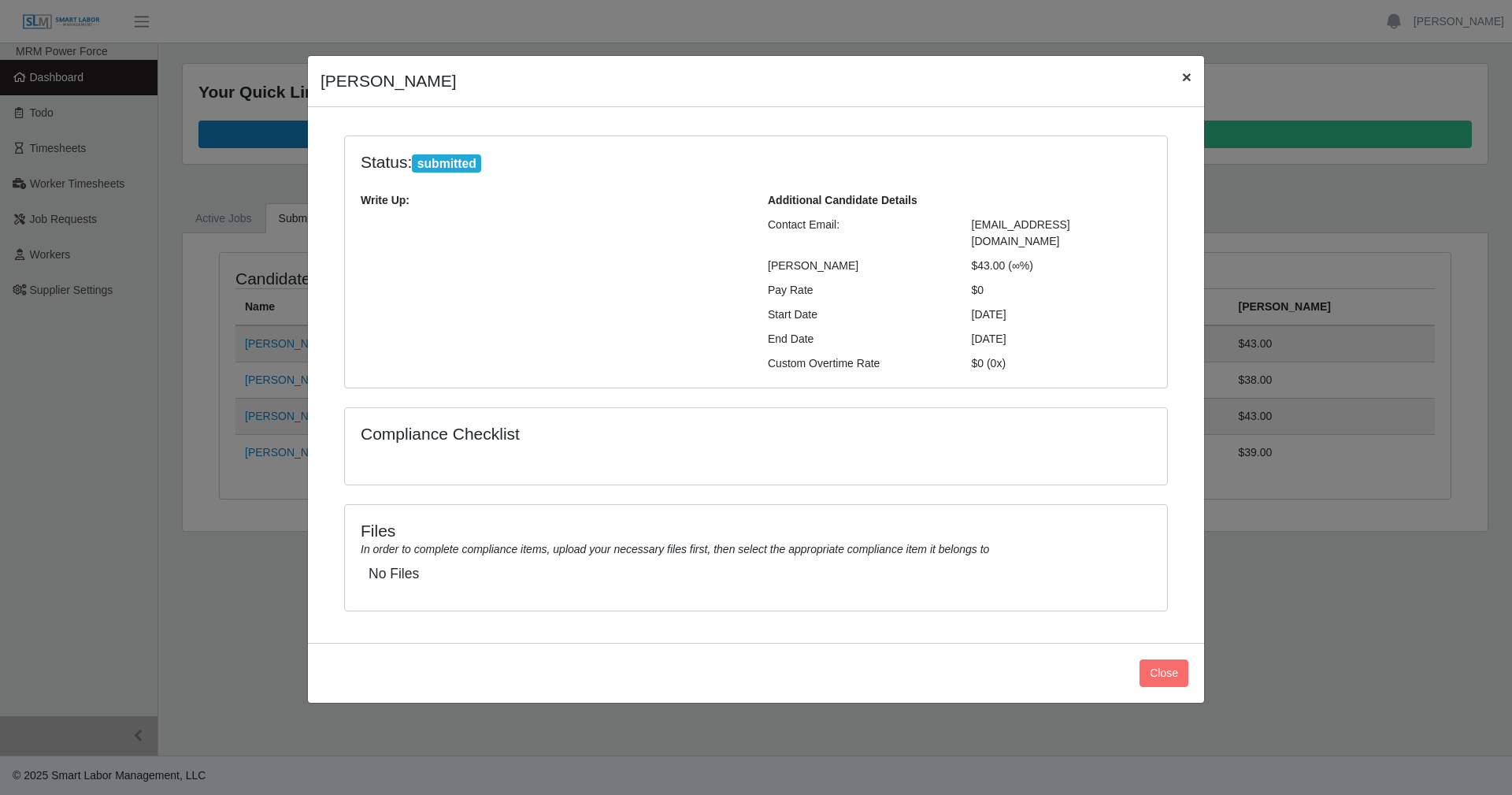
click at [1182, 74] on span "×" at bounding box center [1187, 77] width 10 height 18
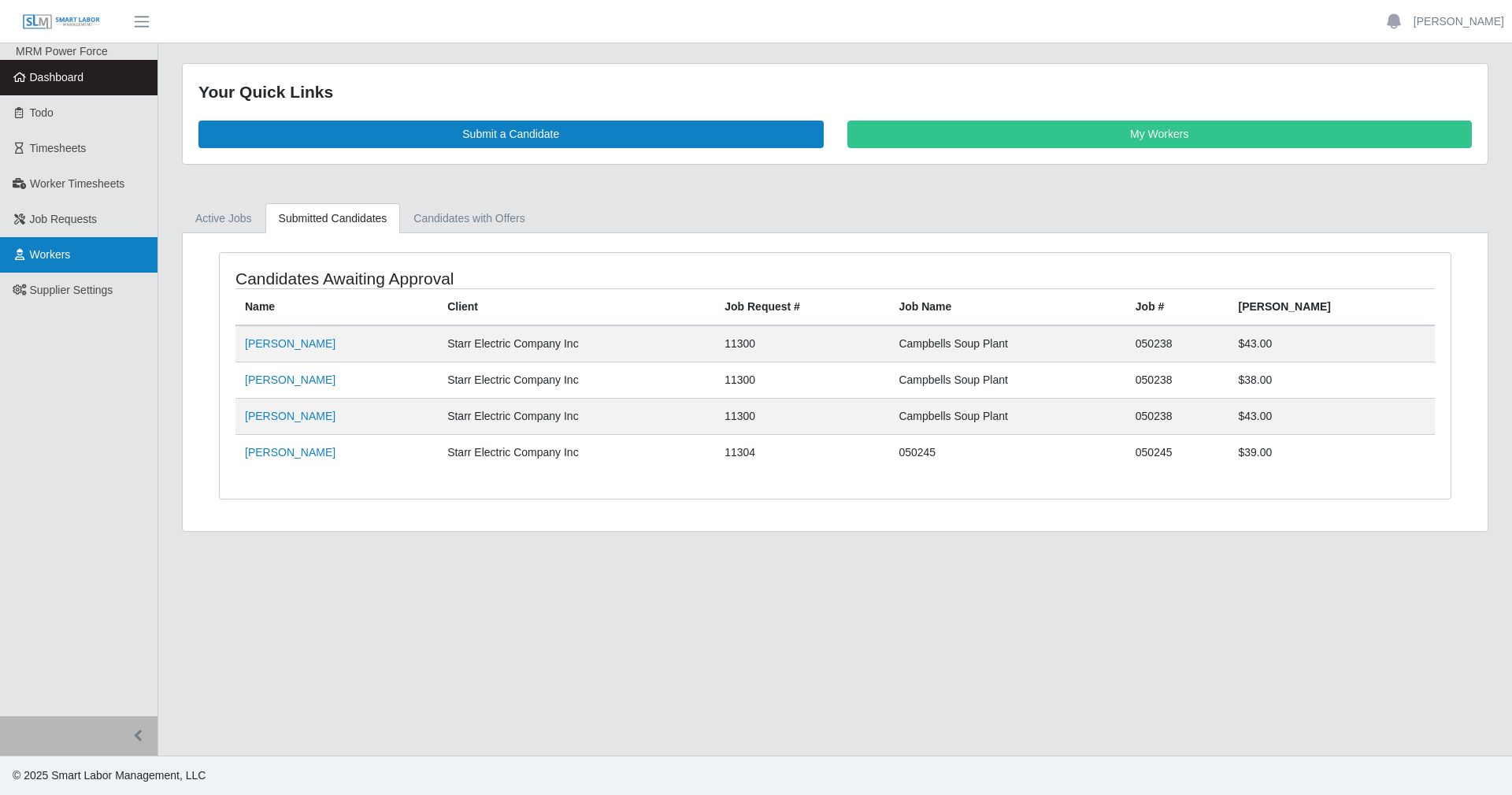
click at [105, 249] on link "Workers" at bounding box center [79, 255] width 157 height 36
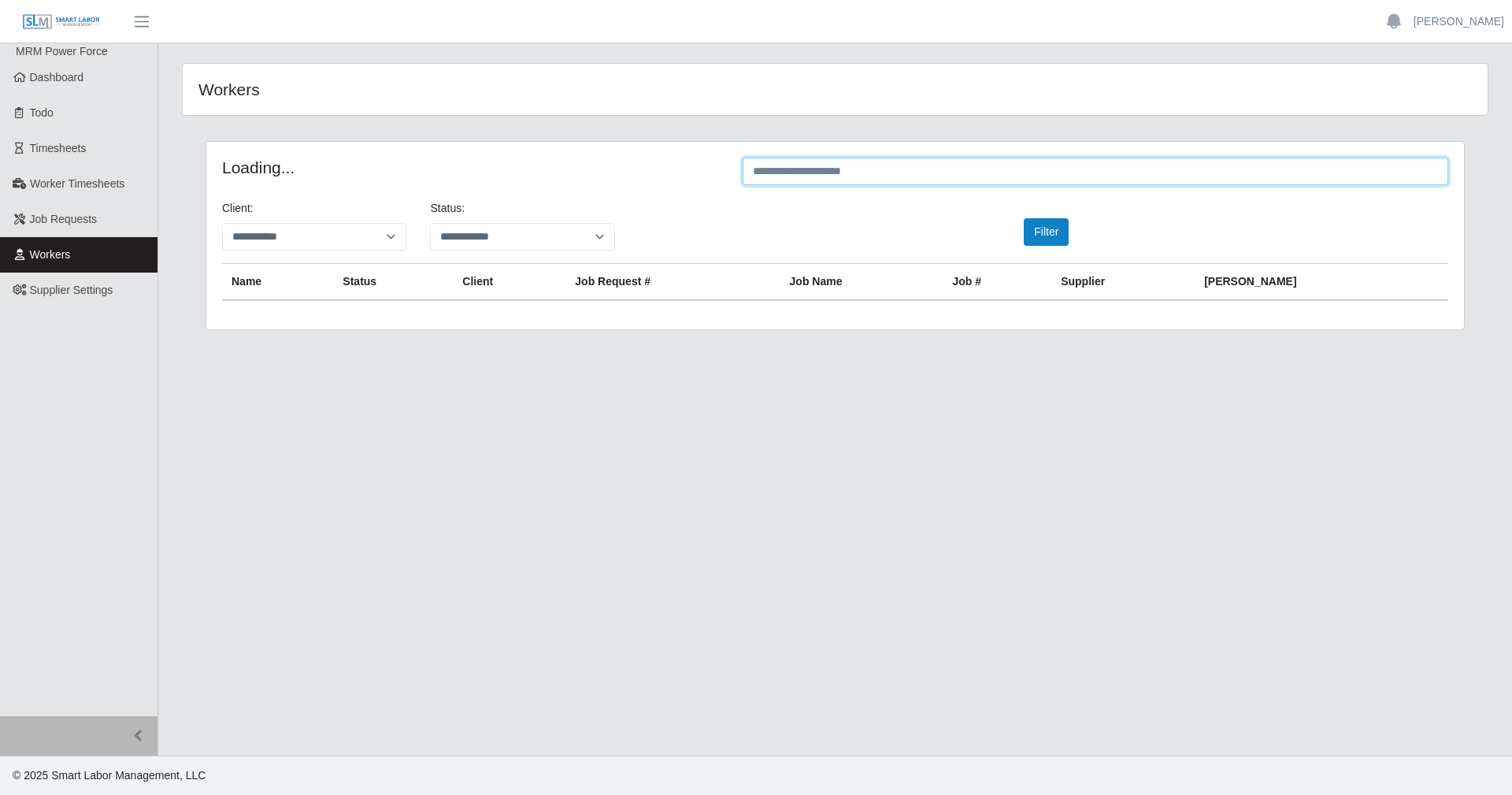
click at [811, 172] on input "text" at bounding box center [1095, 171] width 705 height 28
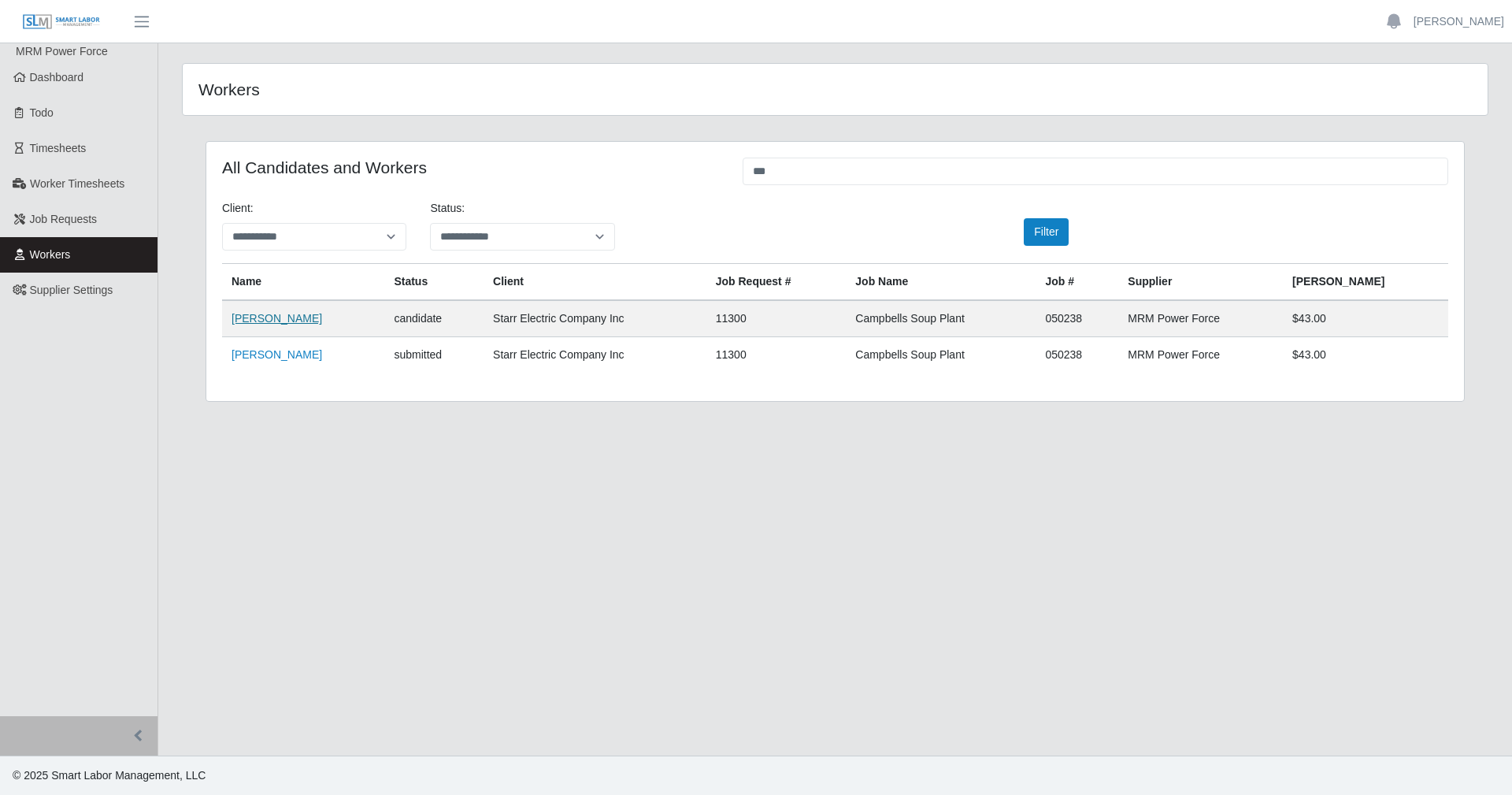
click at [259, 320] on link "[PERSON_NAME]" at bounding box center [277, 319] width 91 height 13
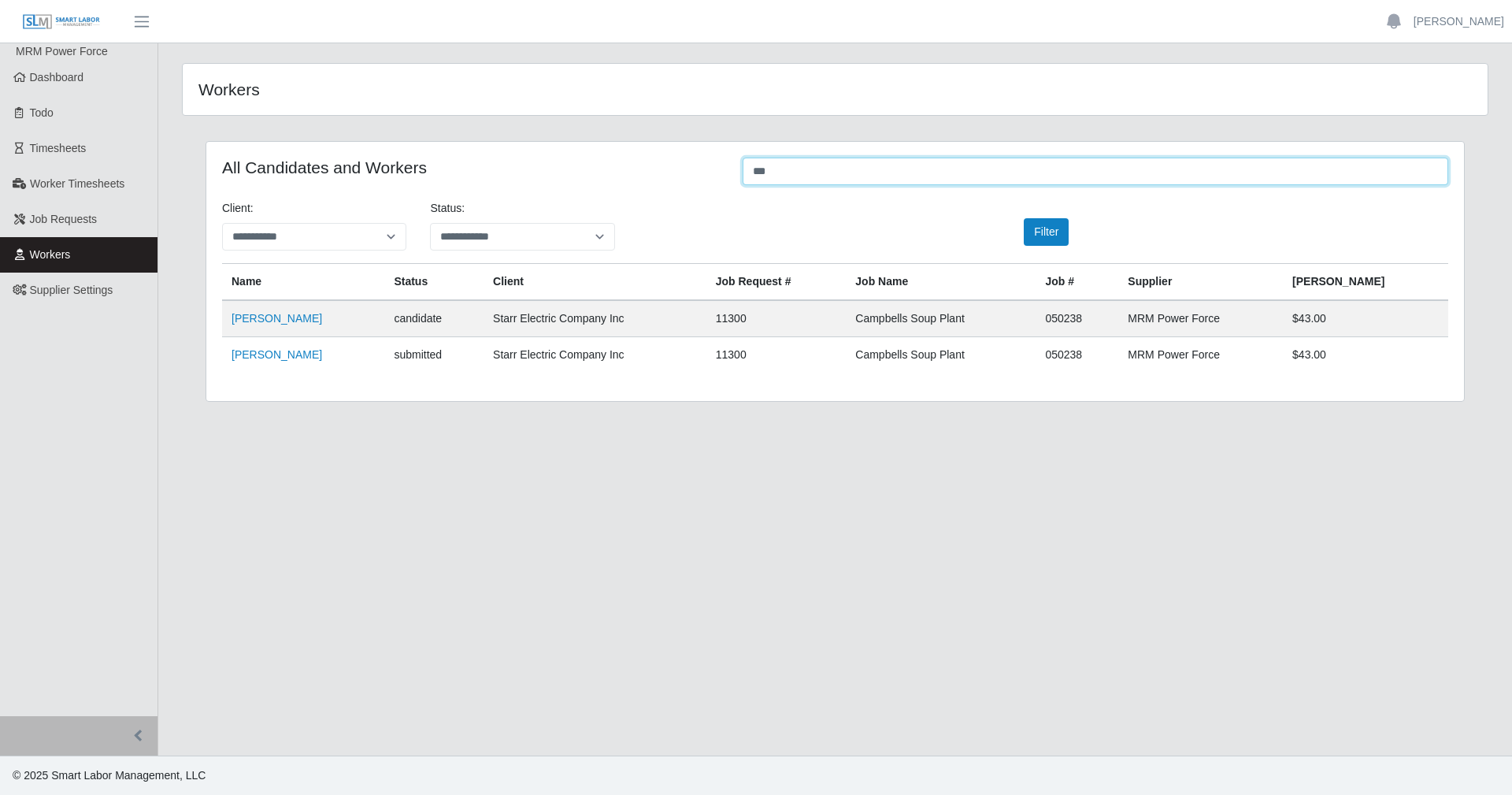
click at [777, 171] on input "***" at bounding box center [1095, 171] width 705 height 28
drag, startPoint x: 785, startPoint y: 169, endPoint x: 681, endPoint y: 167, distance: 104.0
click at [683, 169] on div "All Candidates and Workers ***" at bounding box center [835, 173] width 1250 height 31
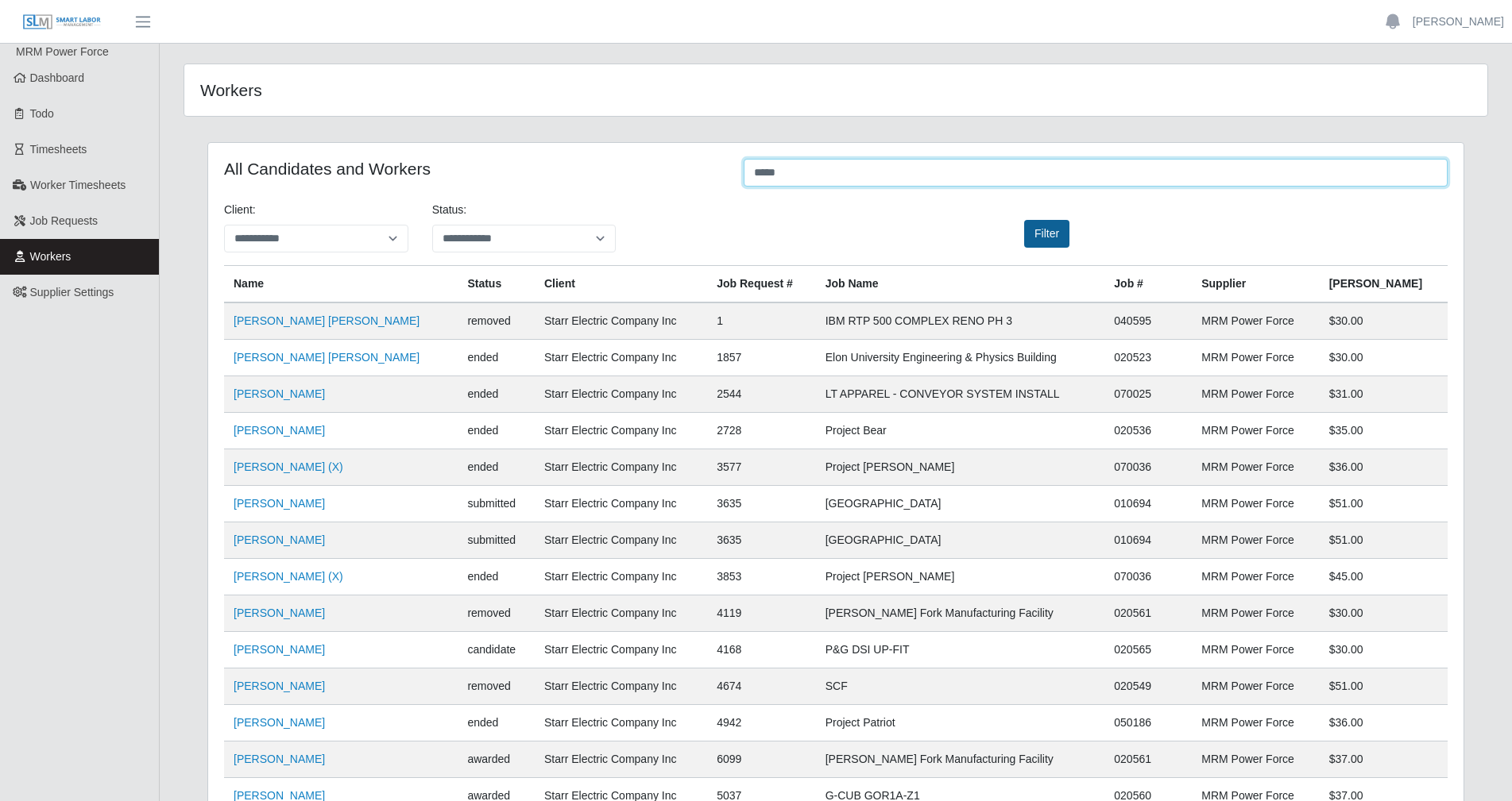
type input "*****"
click at [1024, 235] on button "Filter" at bounding box center [1046, 234] width 45 height 28
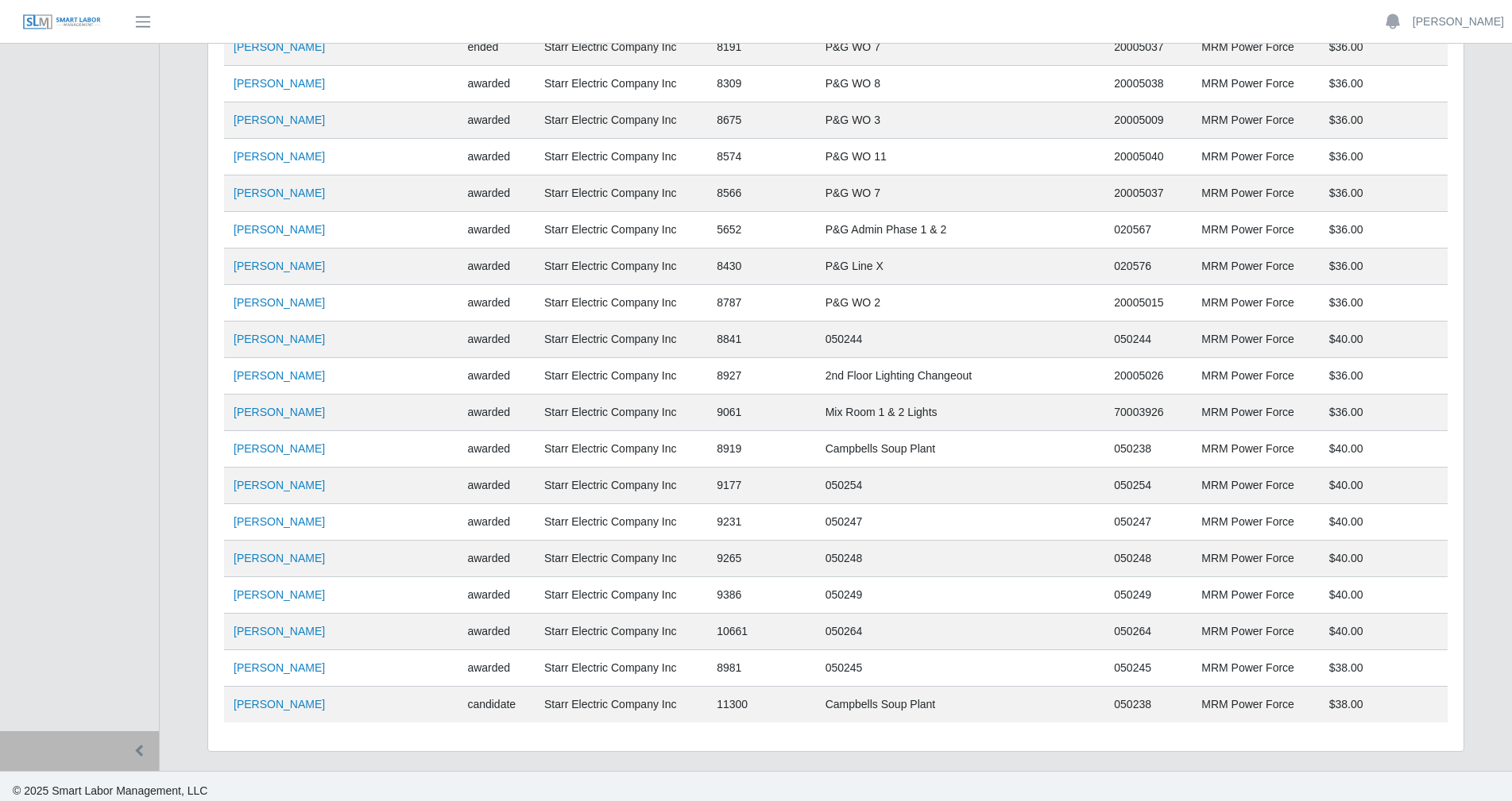
scroll to position [1599, 0]
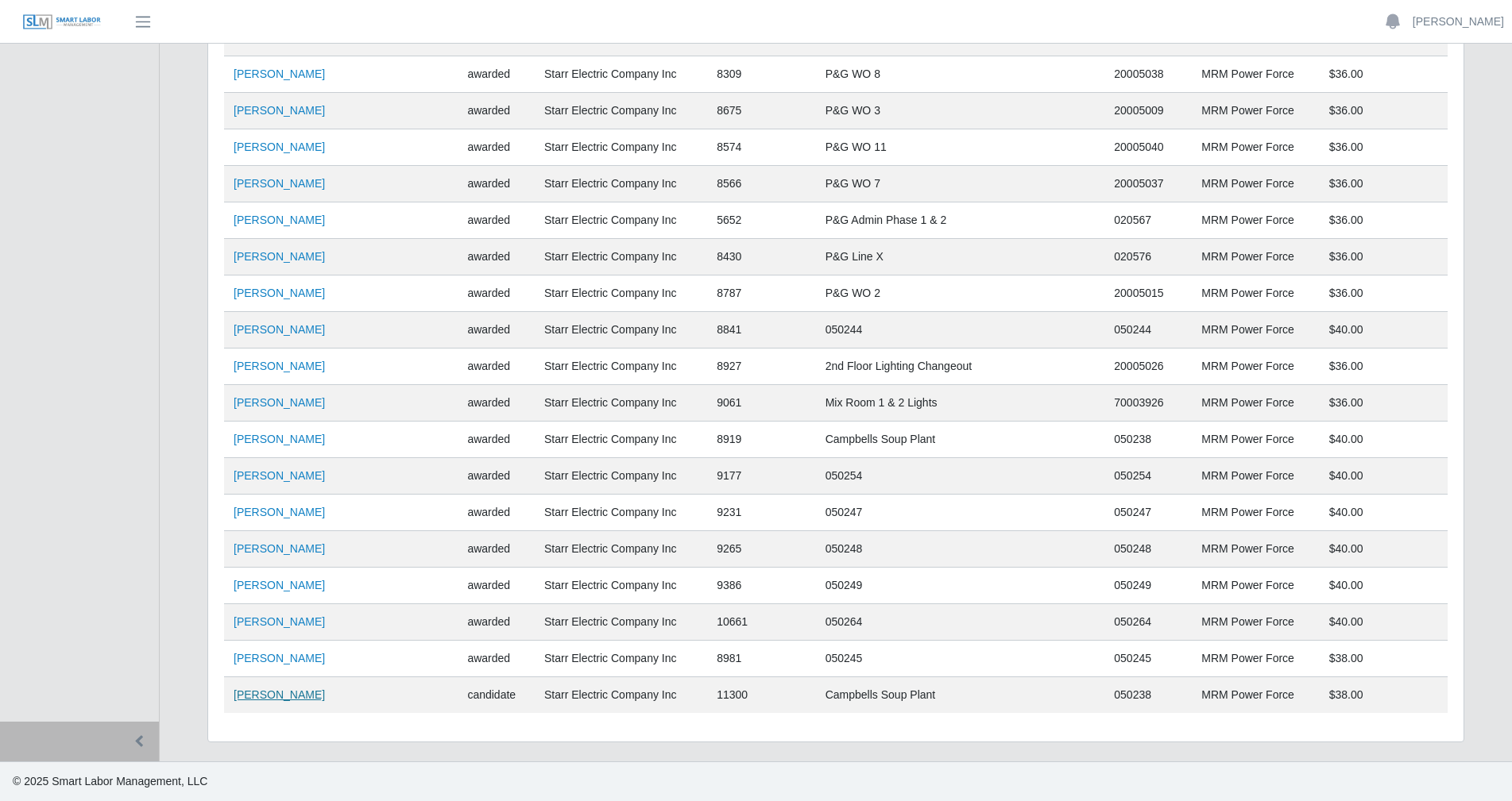
click at [271, 698] on link "[PERSON_NAME]" at bounding box center [280, 695] width 92 height 13
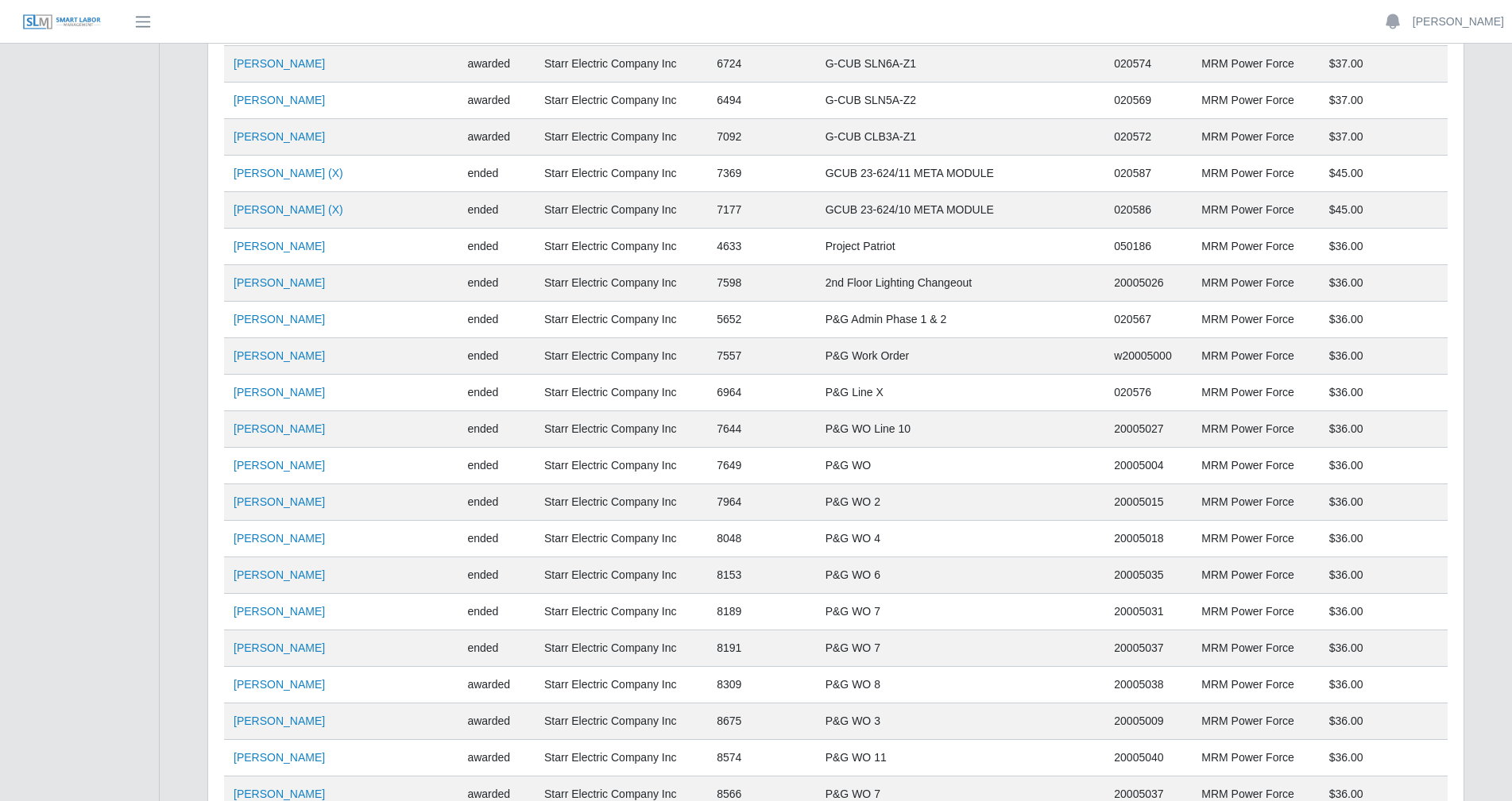
scroll to position [963, 0]
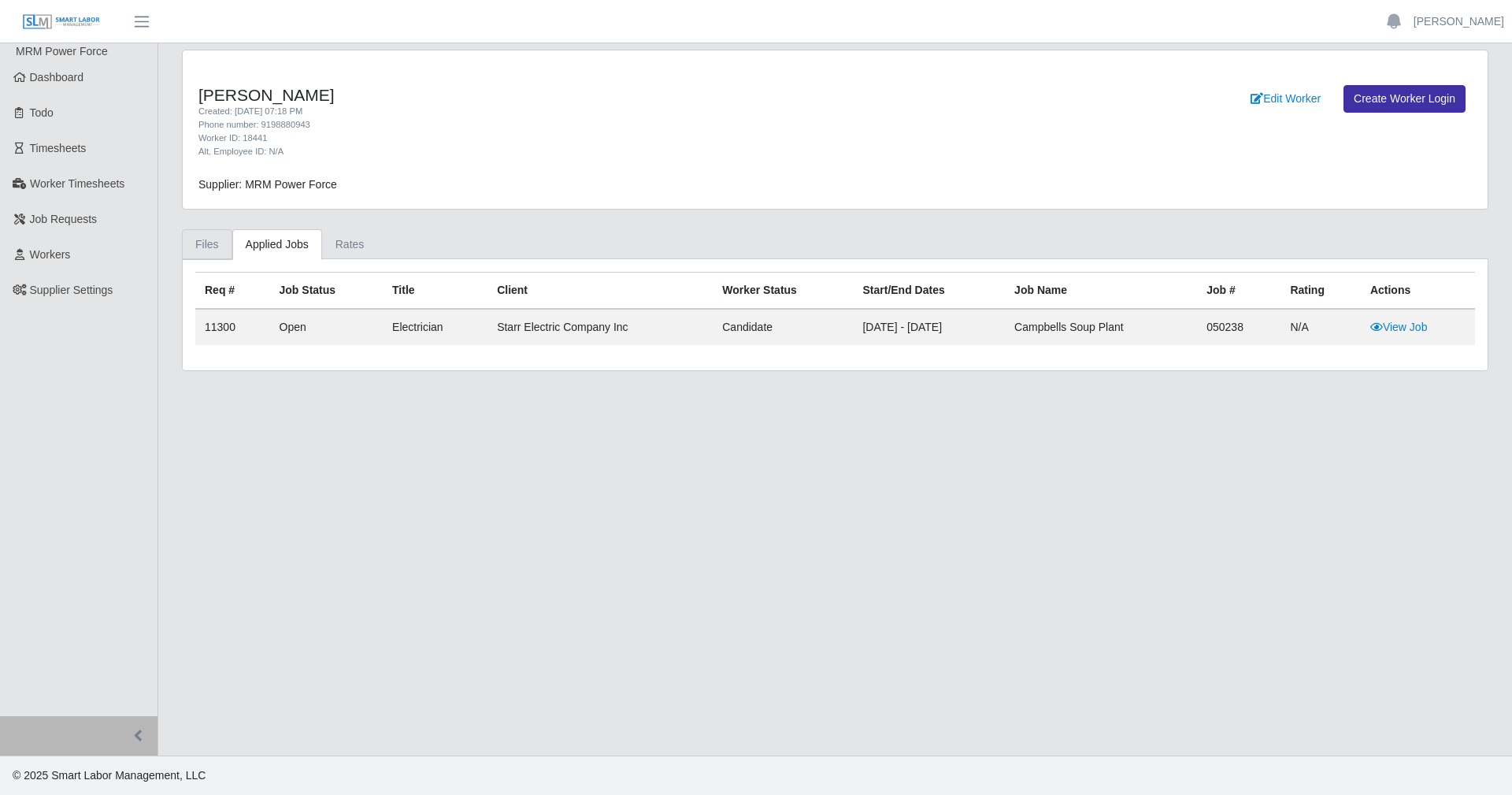
click at [204, 251] on link "Files" at bounding box center [207, 245] width 50 height 31
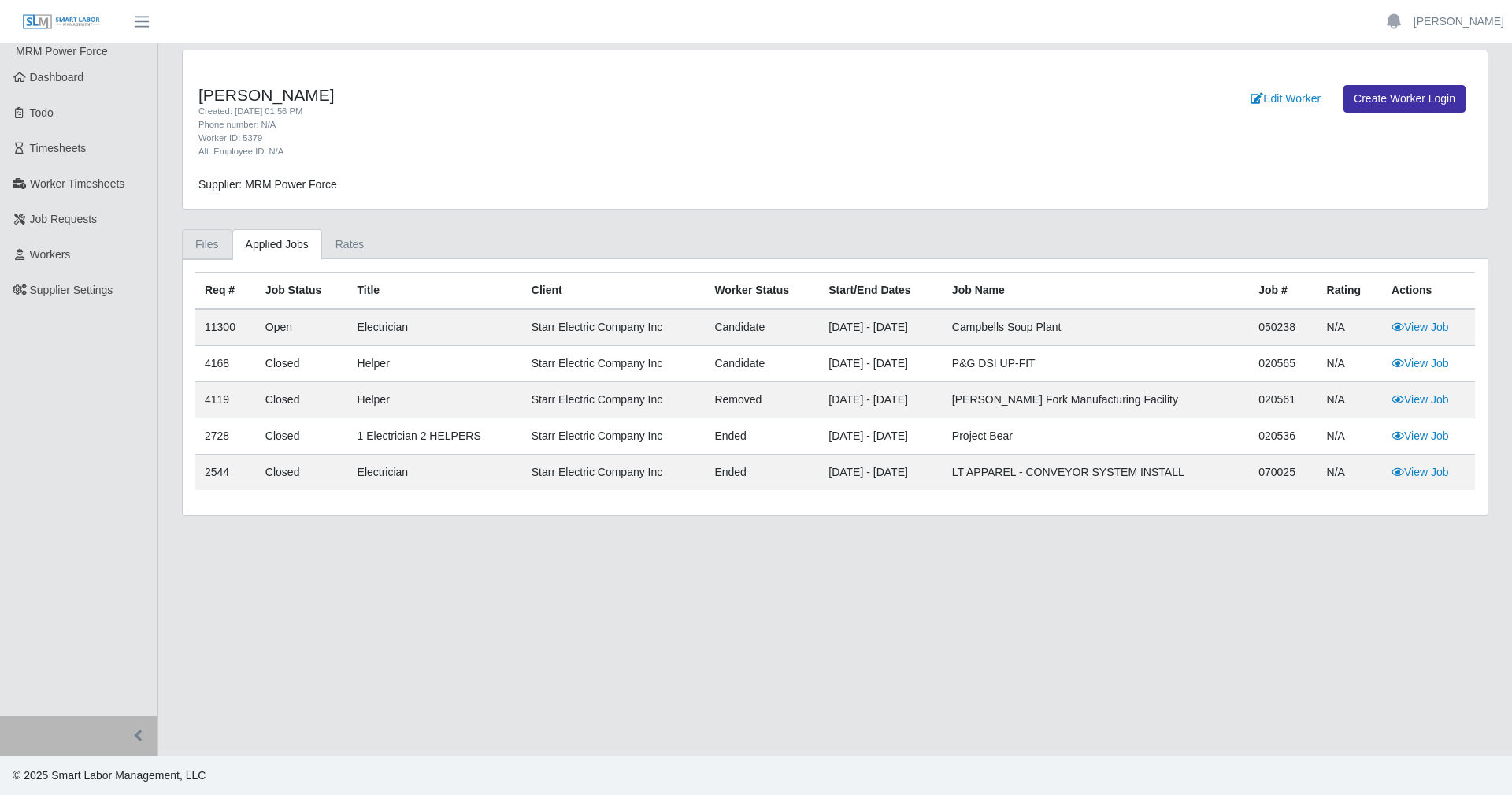
click at [208, 241] on link "Files" at bounding box center [207, 245] width 50 height 31
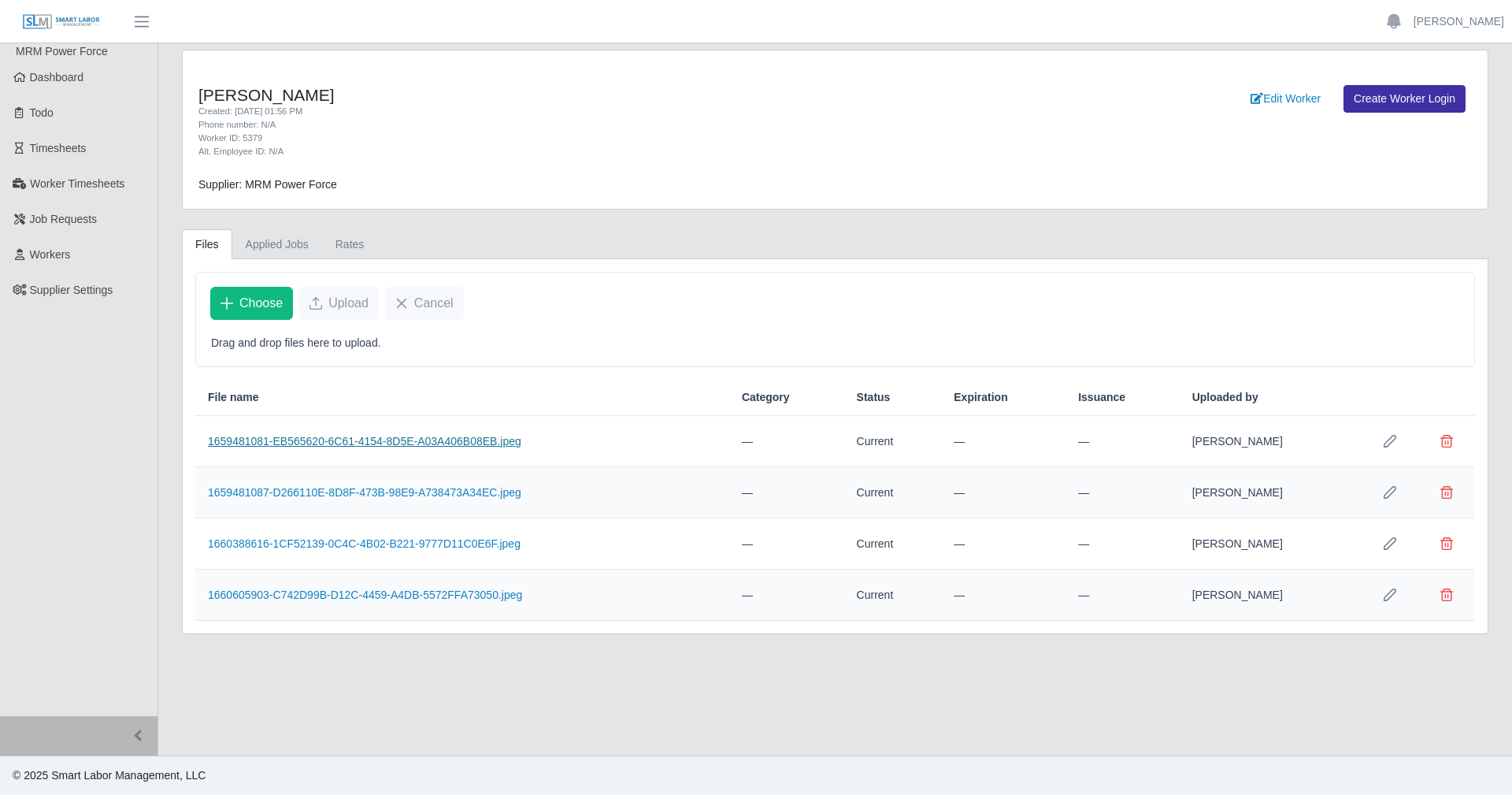
click at [483, 444] on link "1659481081-EB565620-6C61-4154-8D5E-A03A406B08EB.jpeg" at bounding box center [364, 441] width 314 height 13
click at [415, 492] on link "1659481087-D266110E-8D8F-473B-98E9-A738473A34EC.jpeg" at bounding box center [364, 492] width 314 height 13
click at [442, 544] on link "1660388616-1CF52139-0C4C-4B02-B221-9777D11C0E6F.jpeg" at bounding box center [364, 544] width 313 height 13
click at [475, 593] on link "1660605903-C742D99B-D12C-4459-A4DB-5572FFA73050.jpeg" at bounding box center [365, 595] width 315 height 13
